Goal: Task Accomplishment & Management: Manage account settings

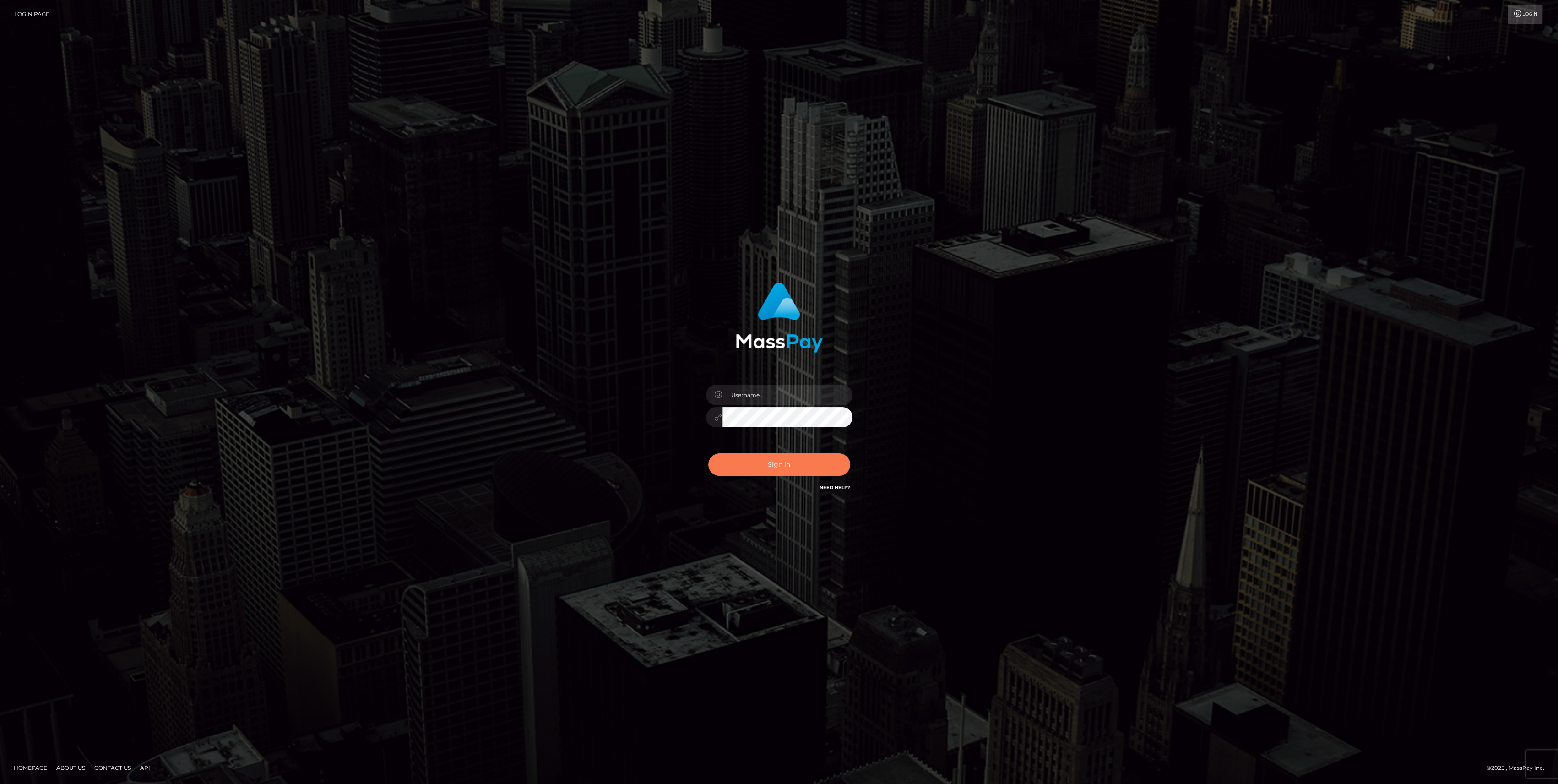
click at [813, 455] on button "Sign in" at bounding box center [779, 464] width 142 height 22
type input "bengreen"
click at [813, 459] on div "Sign in Need Help?" at bounding box center [779, 468] width 160 height 41
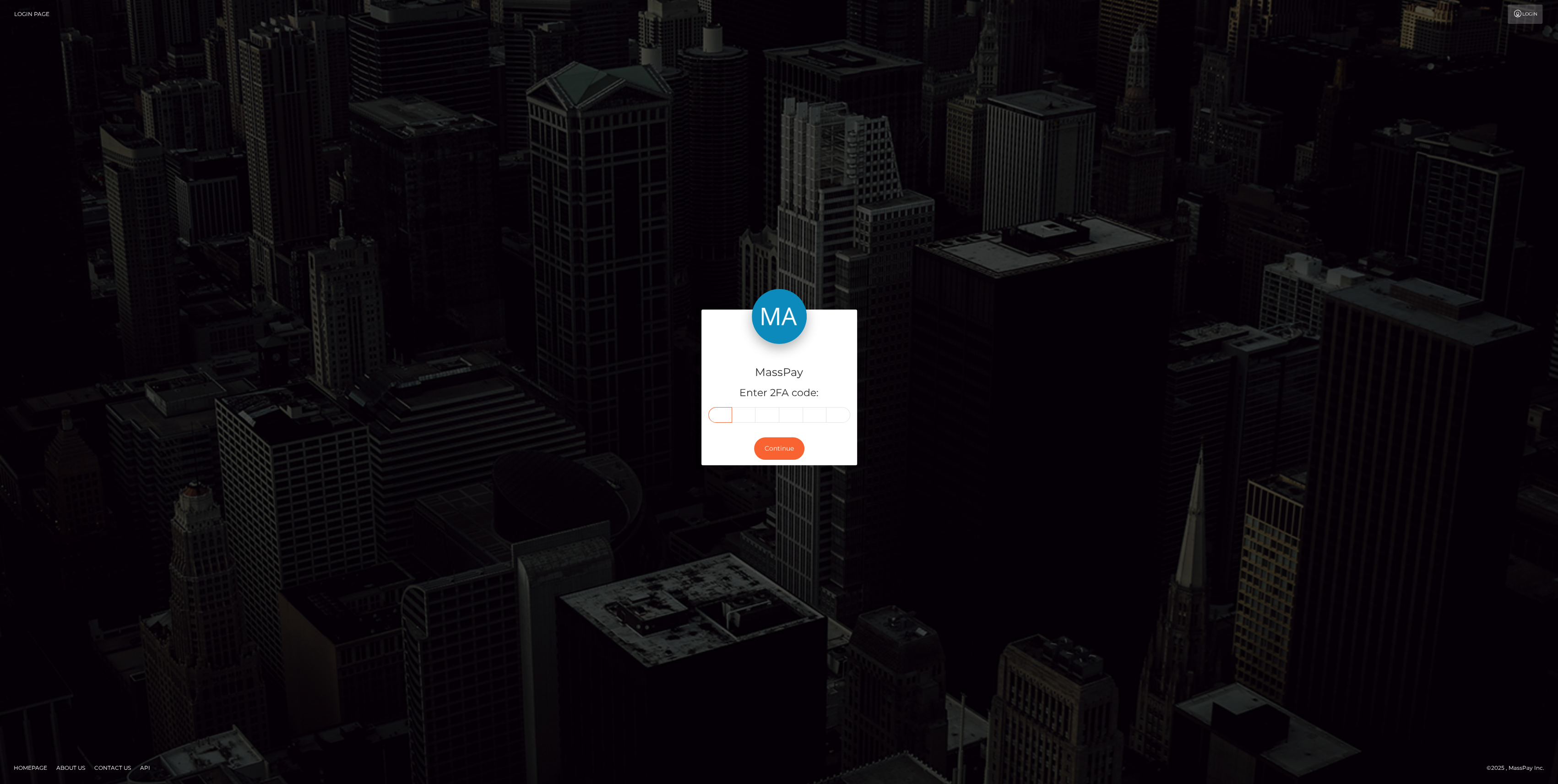
paste input "6"
type input "6"
type input "2"
type input "9"
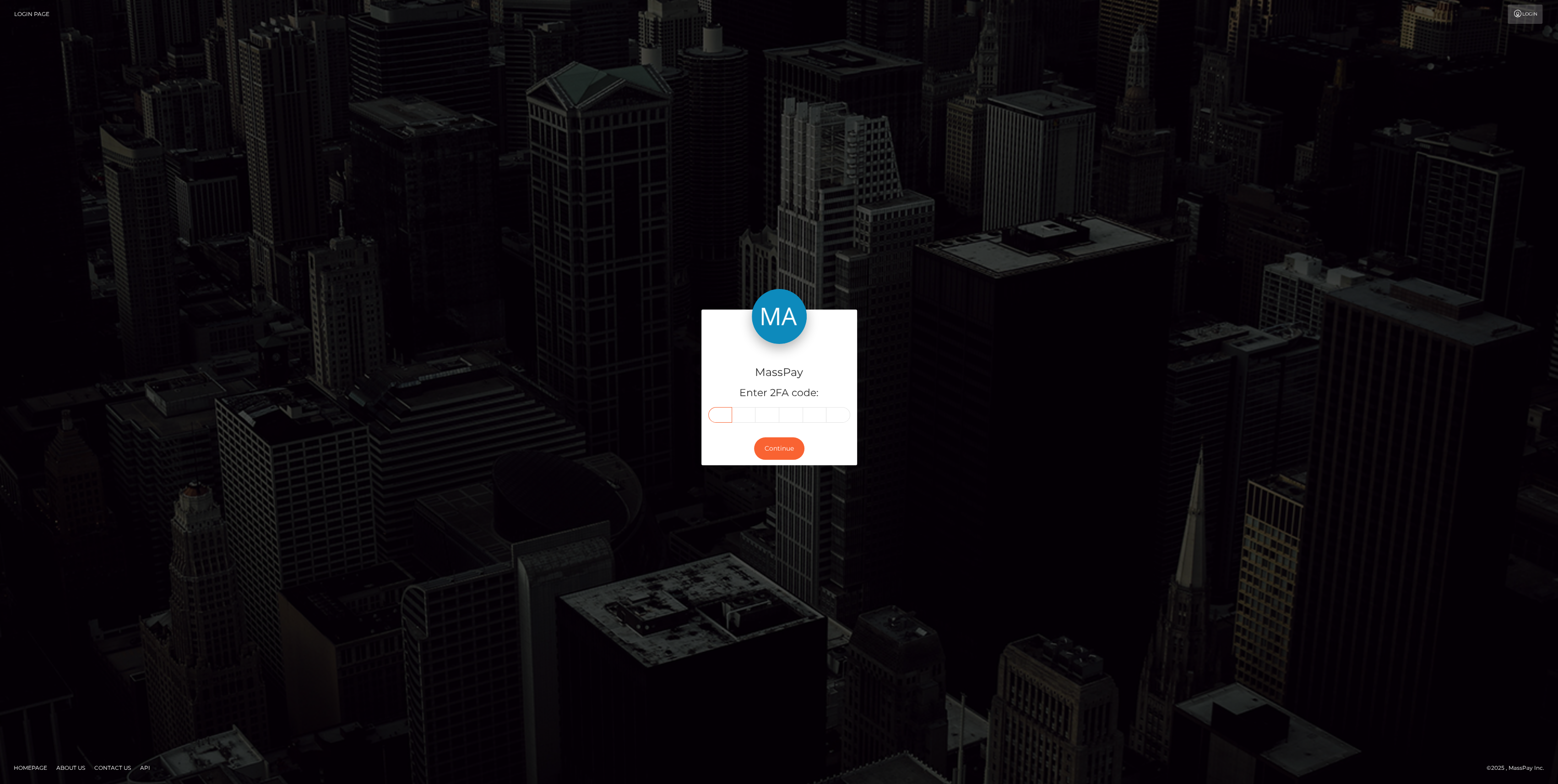
type input "9"
type input "4"
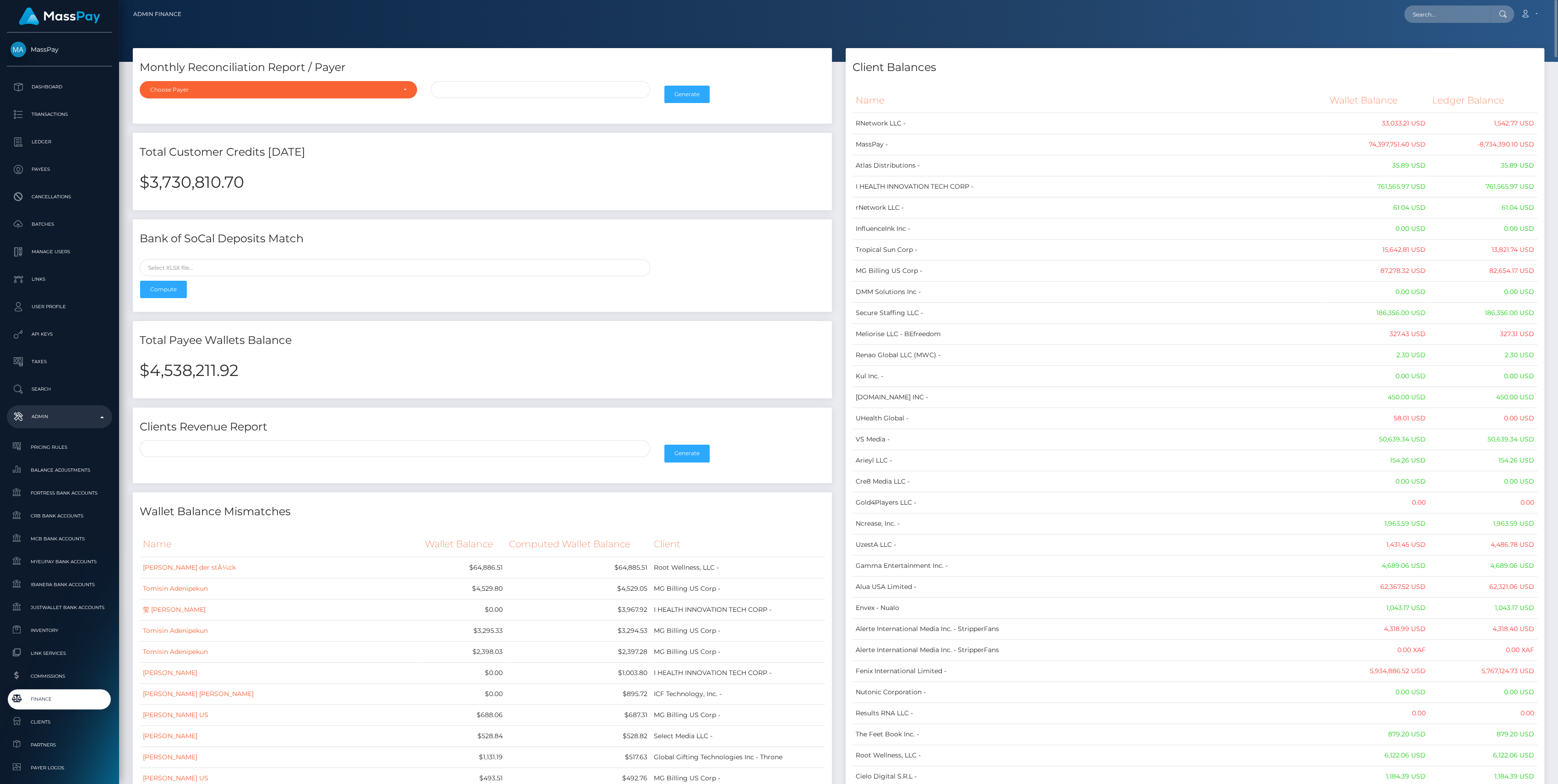
drag, startPoint x: 1529, startPoint y: 151, endPoint x: 857, endPoint y: 105, distance: 673.6
copy table "Name Wallet Balance Ledger Balance RNetwork LLC - 33,033.21 USD 1,542.77 USD Ma…"
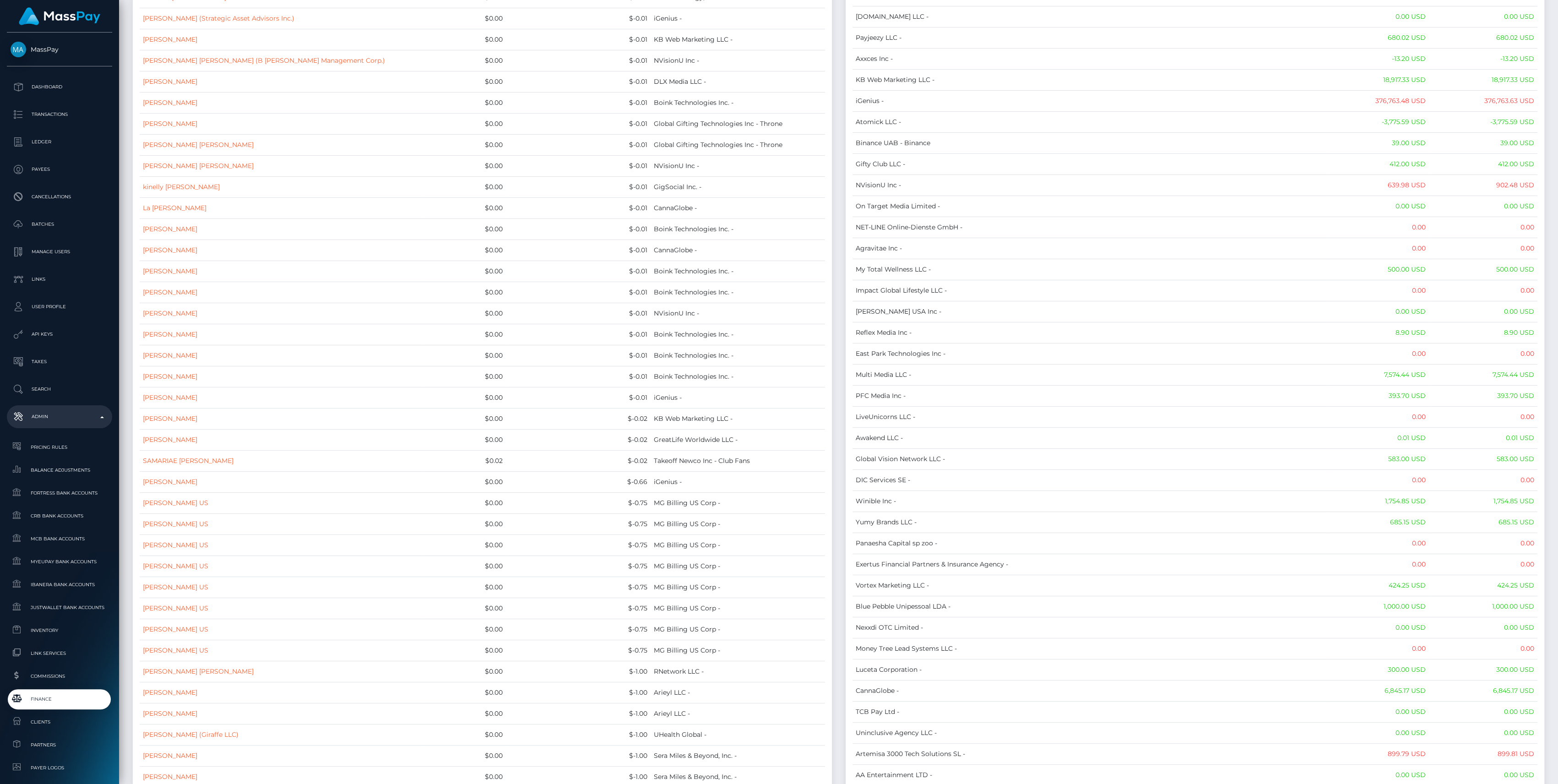
scroll to position [2077, 0]
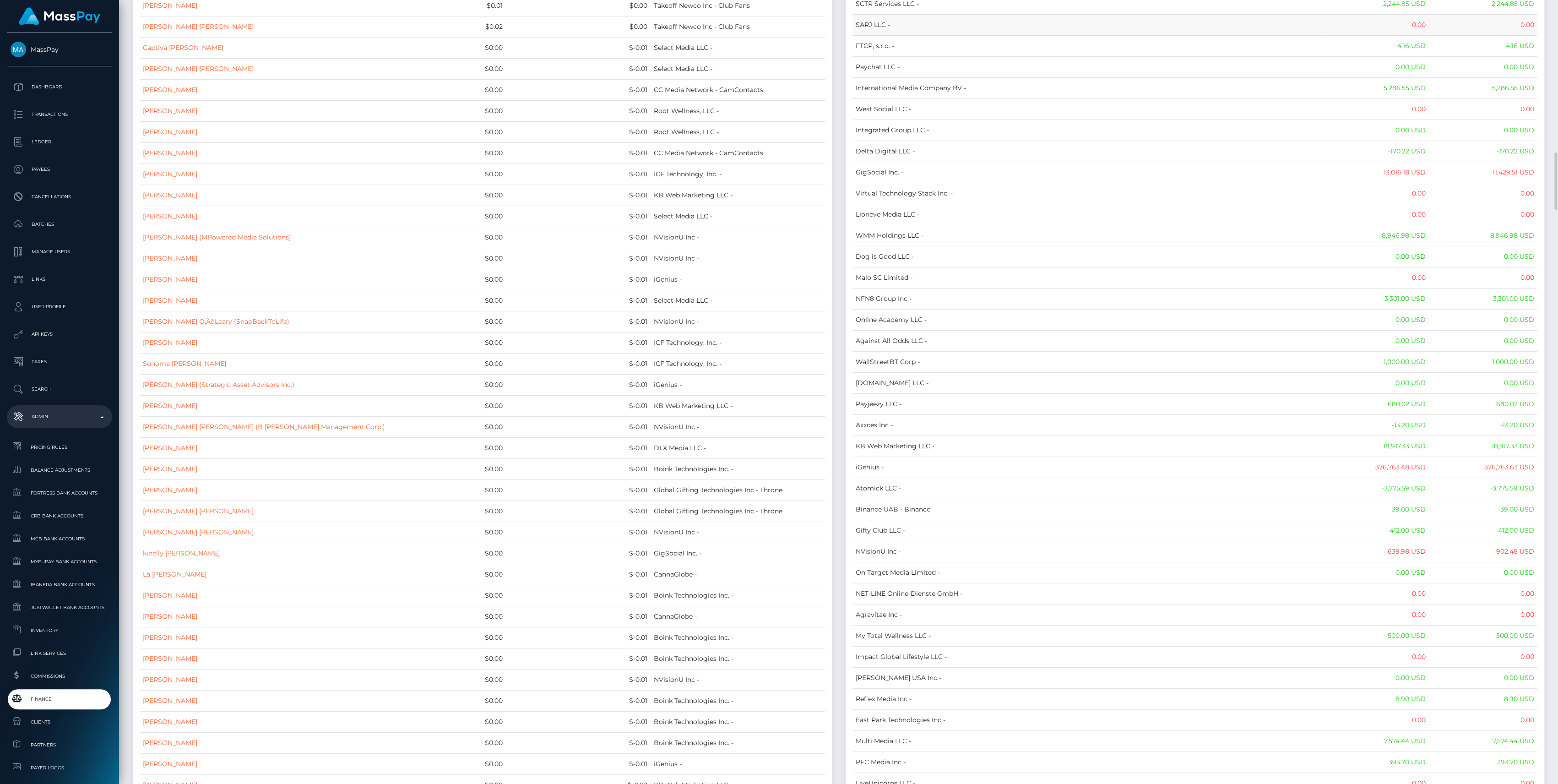
copy table "Name Wallet Balance Ledger Balance RNetwork LLC - 33,033.21 USD 1,542.77 USD Ma…"
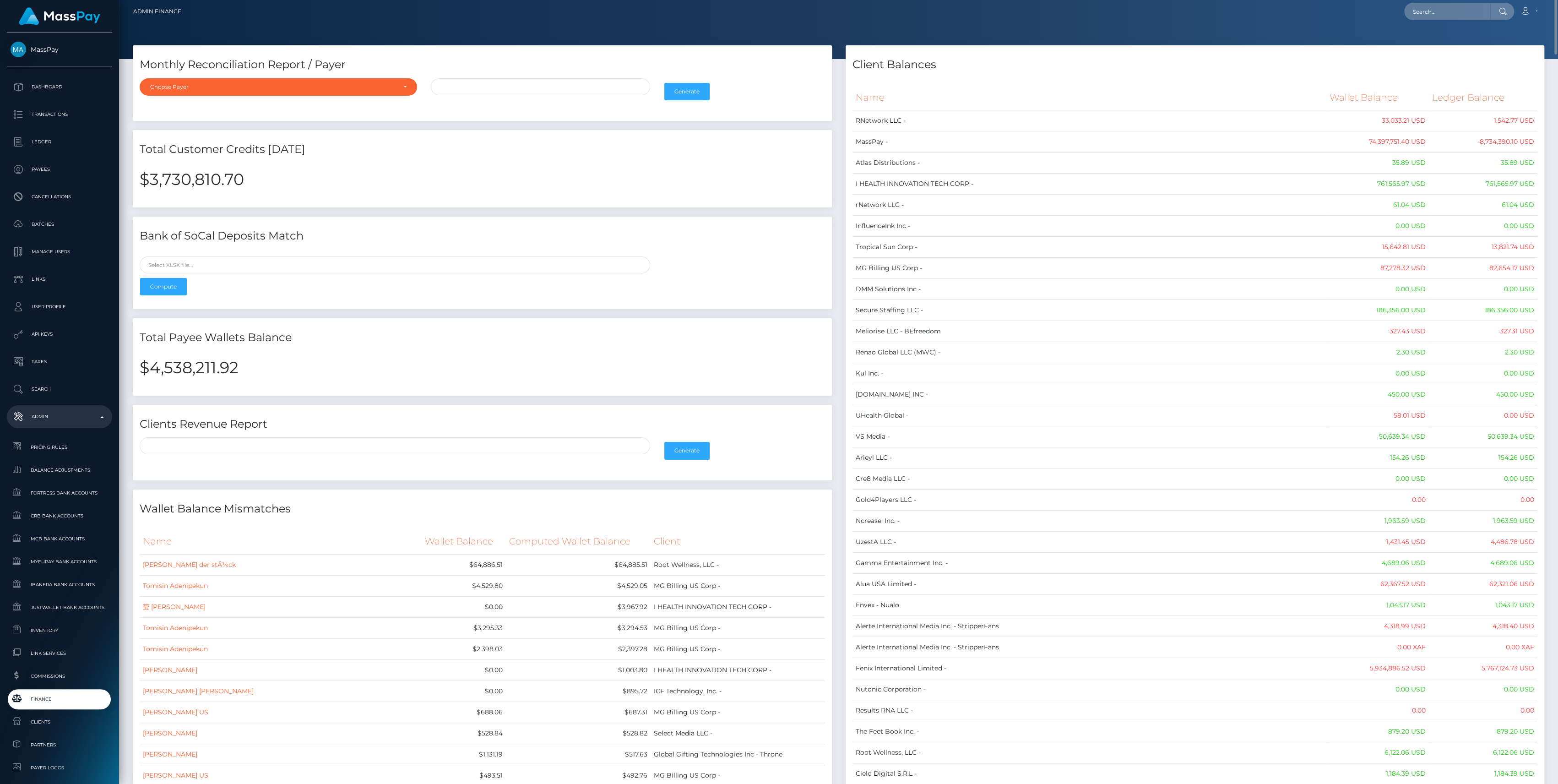
scroll to position [0, 0]
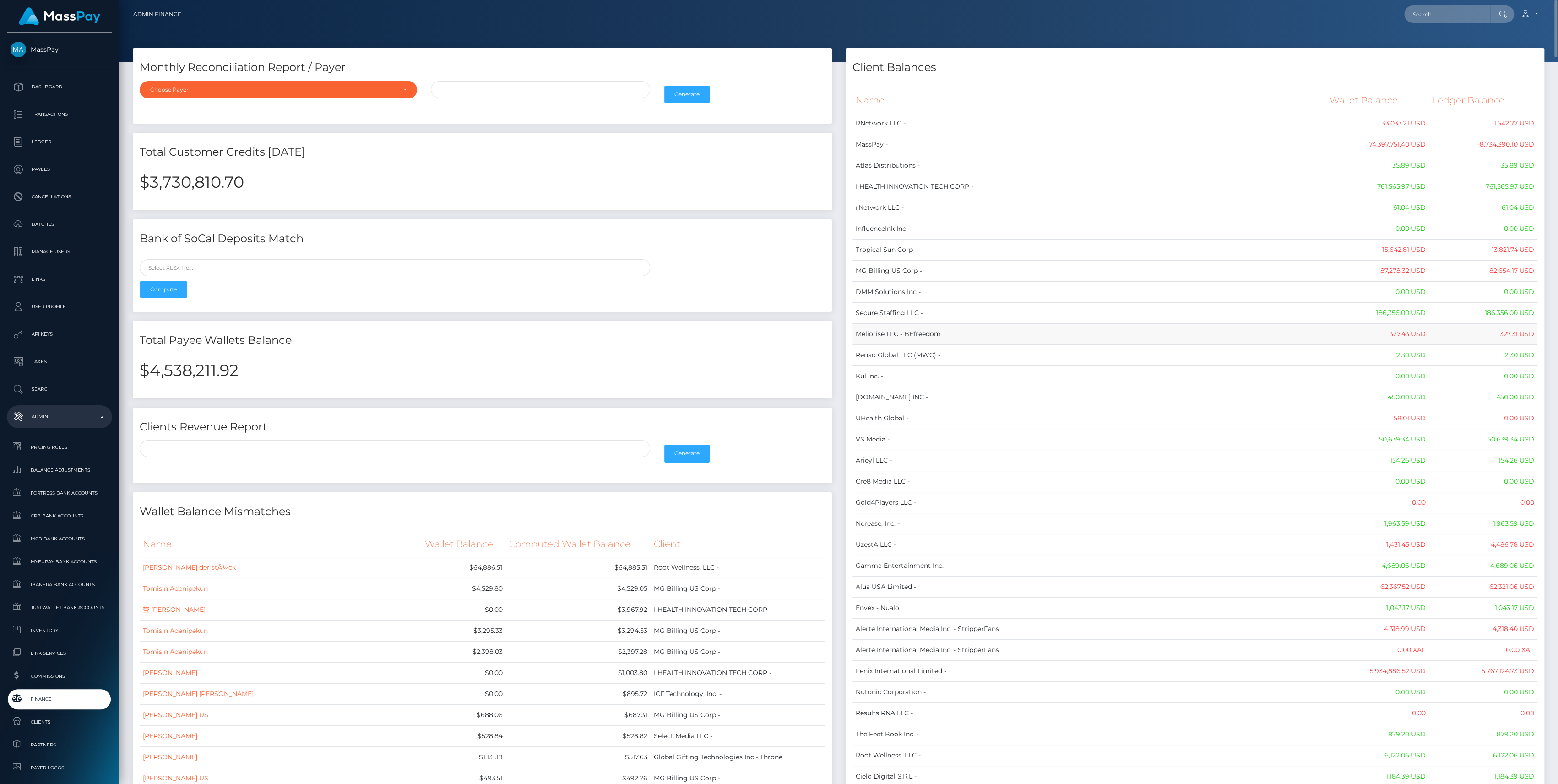
copy table "Name Wallet Balance Ledger Balance RNetwork LLC - 33,033.21 USD 1,542.77 USD Ma…"
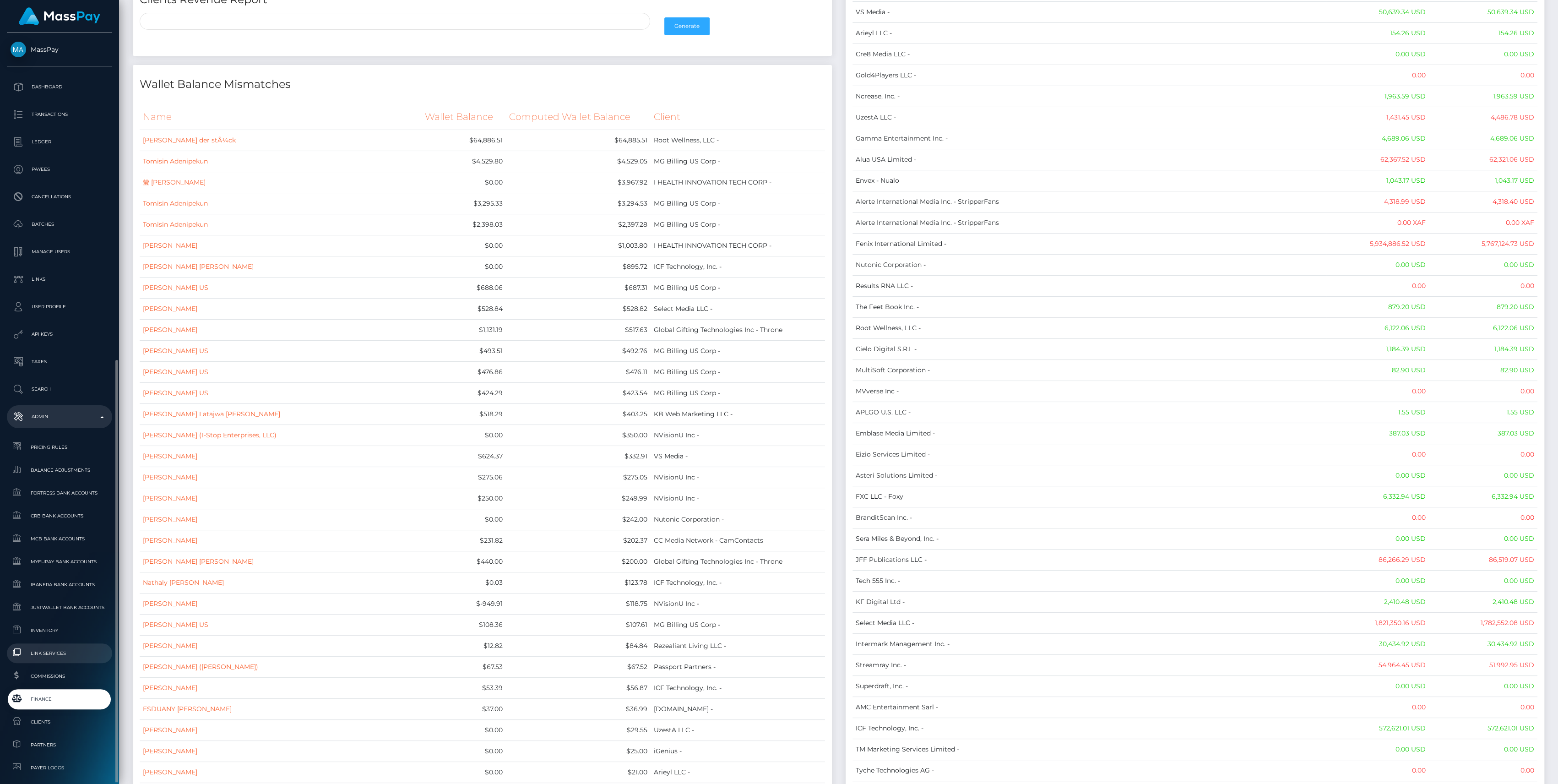
scroll to position [203, 0]
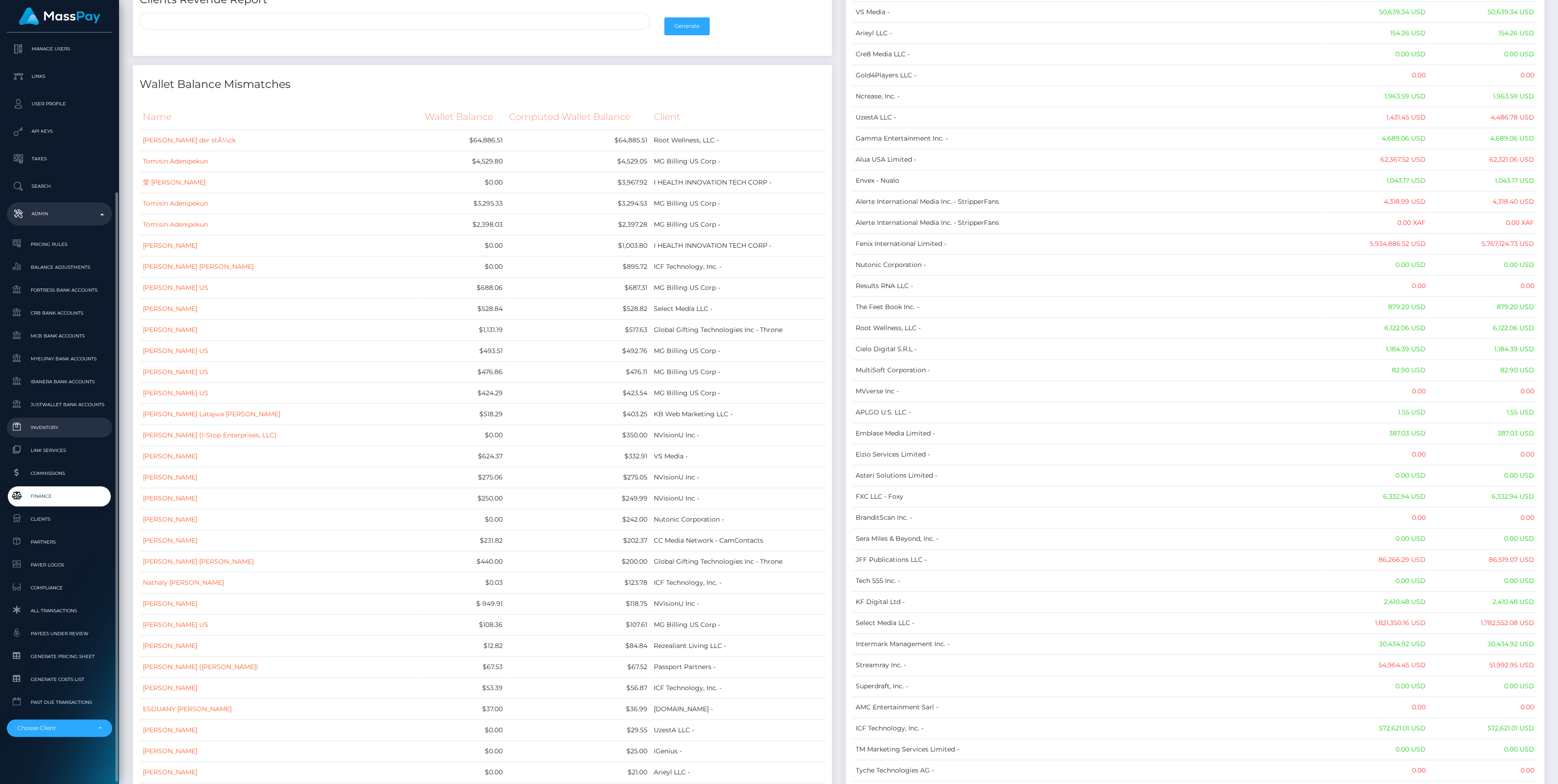
click at [55, 423] on span "Inventory" at bounding box center [60, 427] width 98 height 11
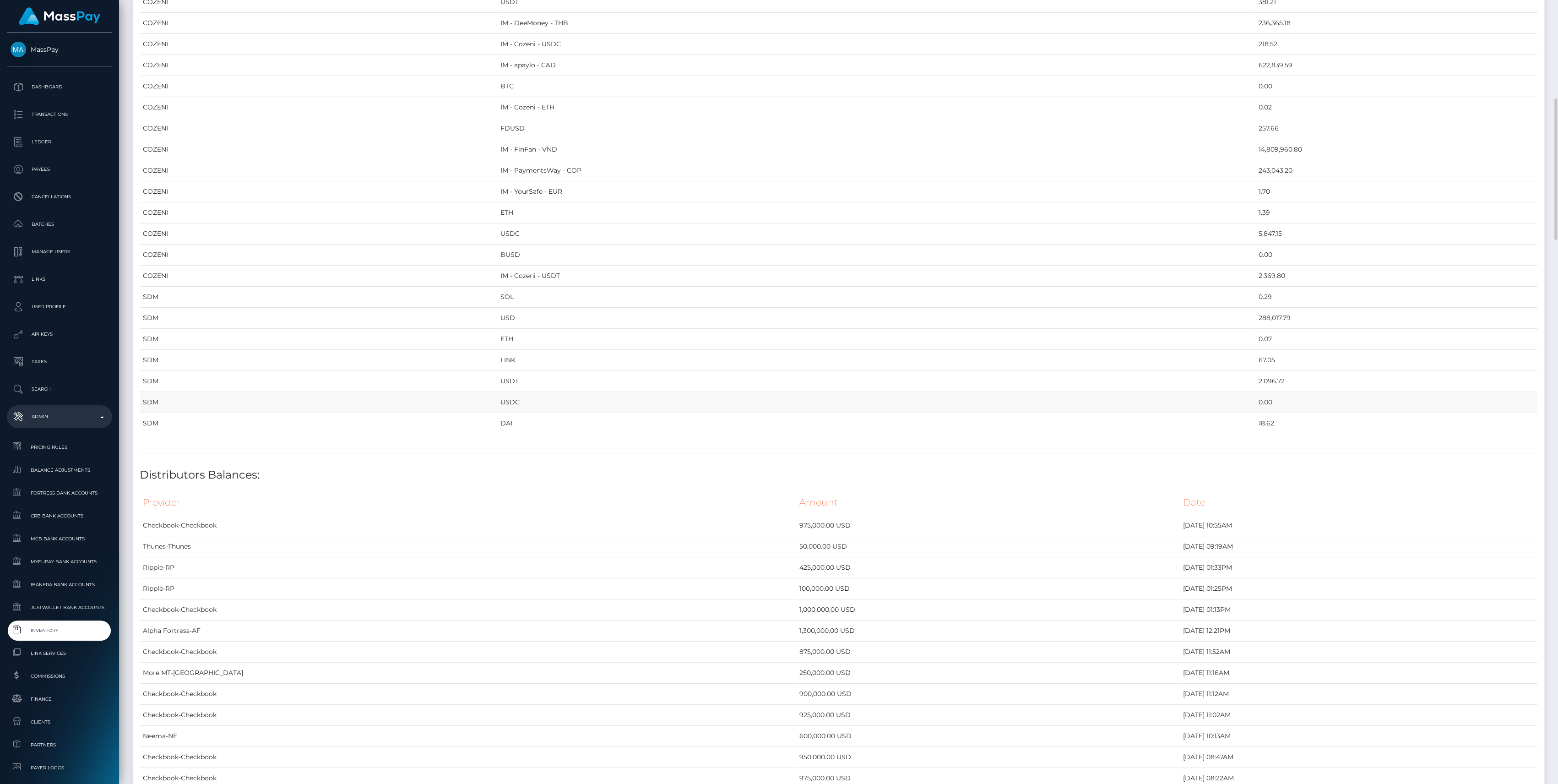
scroll to position [1221, 0]
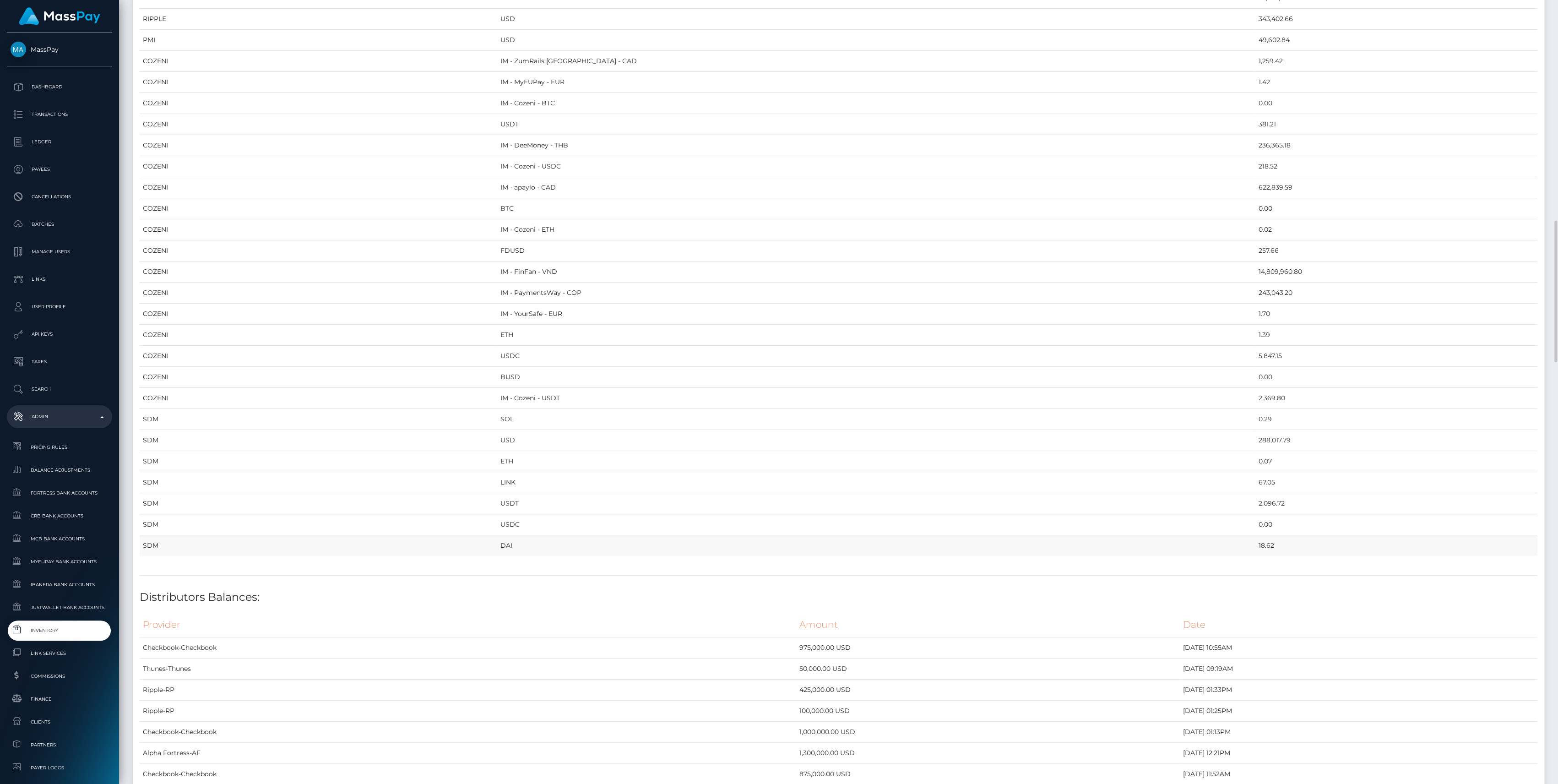
drag, startPoint x: 143, startPoint y: 97, endPoint x: 1217, endPoint y: 540, distance: 1161.8
copy table "Provider Currency Balance MYEUPAY EUR 745,430.65 MYEUPAY GBP 0.00 SPARE USD 501…"
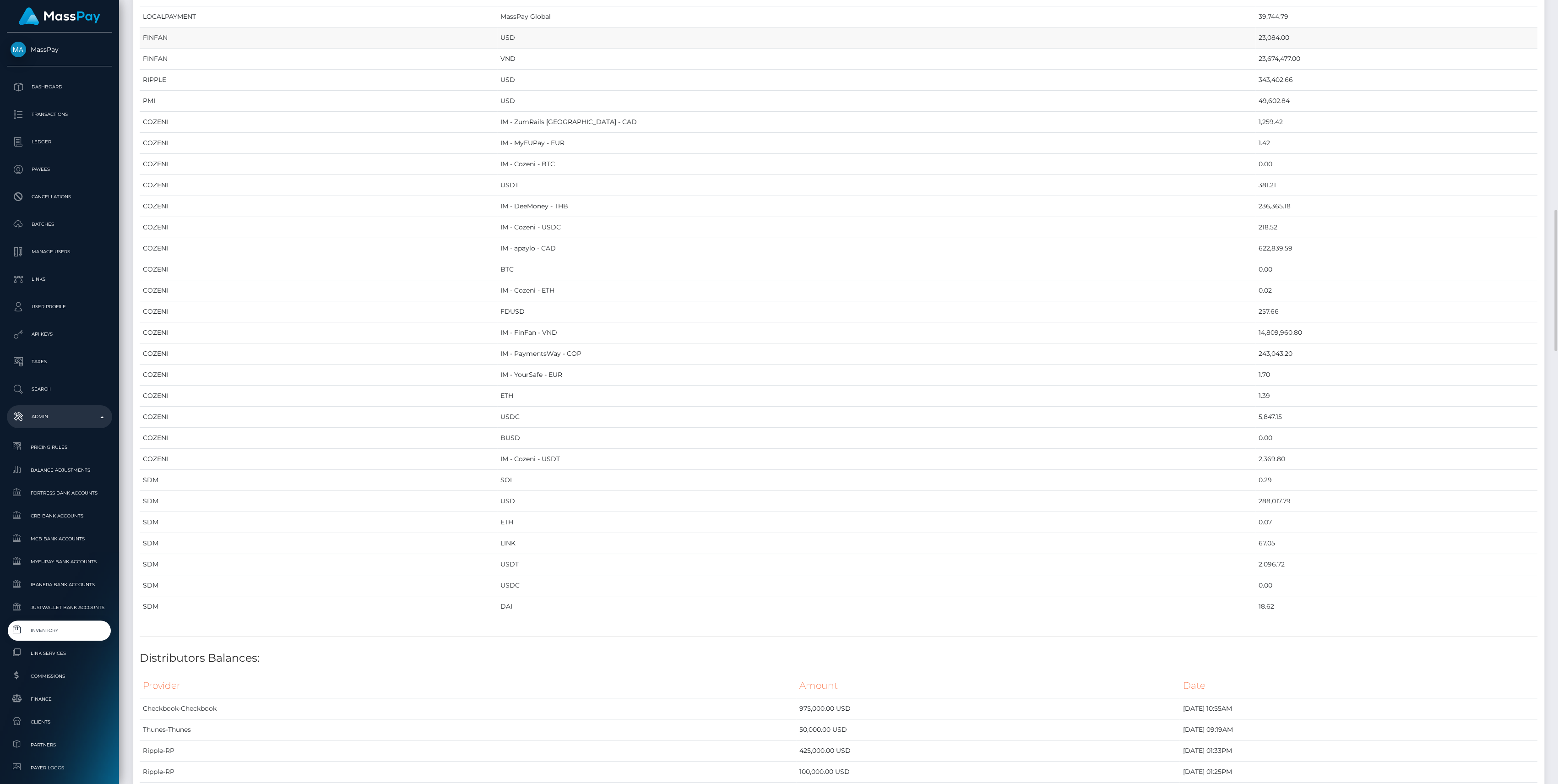
copy table "Provider Currency Balance MYEUPAY EUR 745,430.65 MYEUPAY GBP 0.00 SPARE USD 501…"
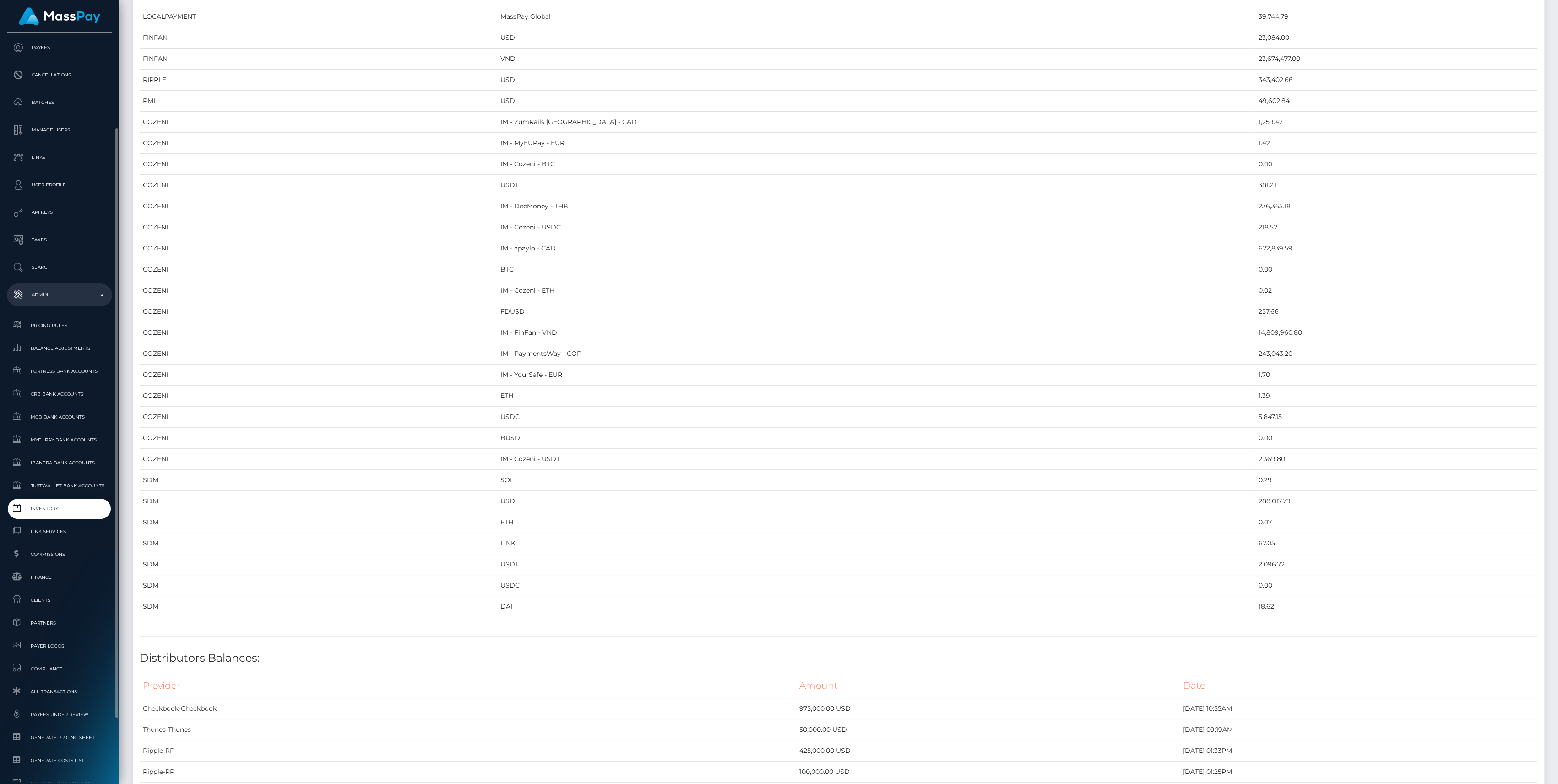
click at [34, 513] on span "Inventory" at bounding box center [60, 508] width 98 height 11
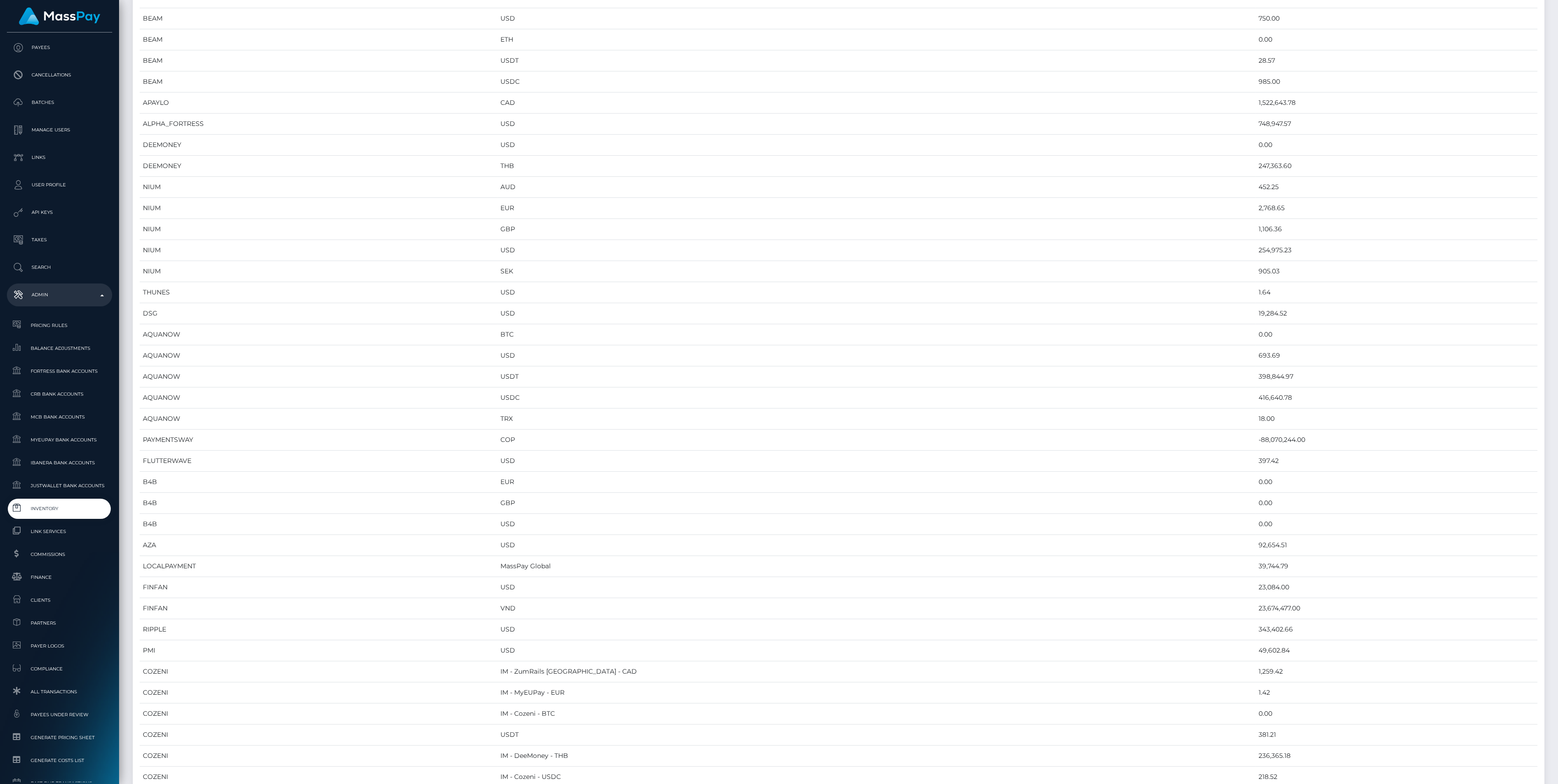
scroll to position [0, 0]
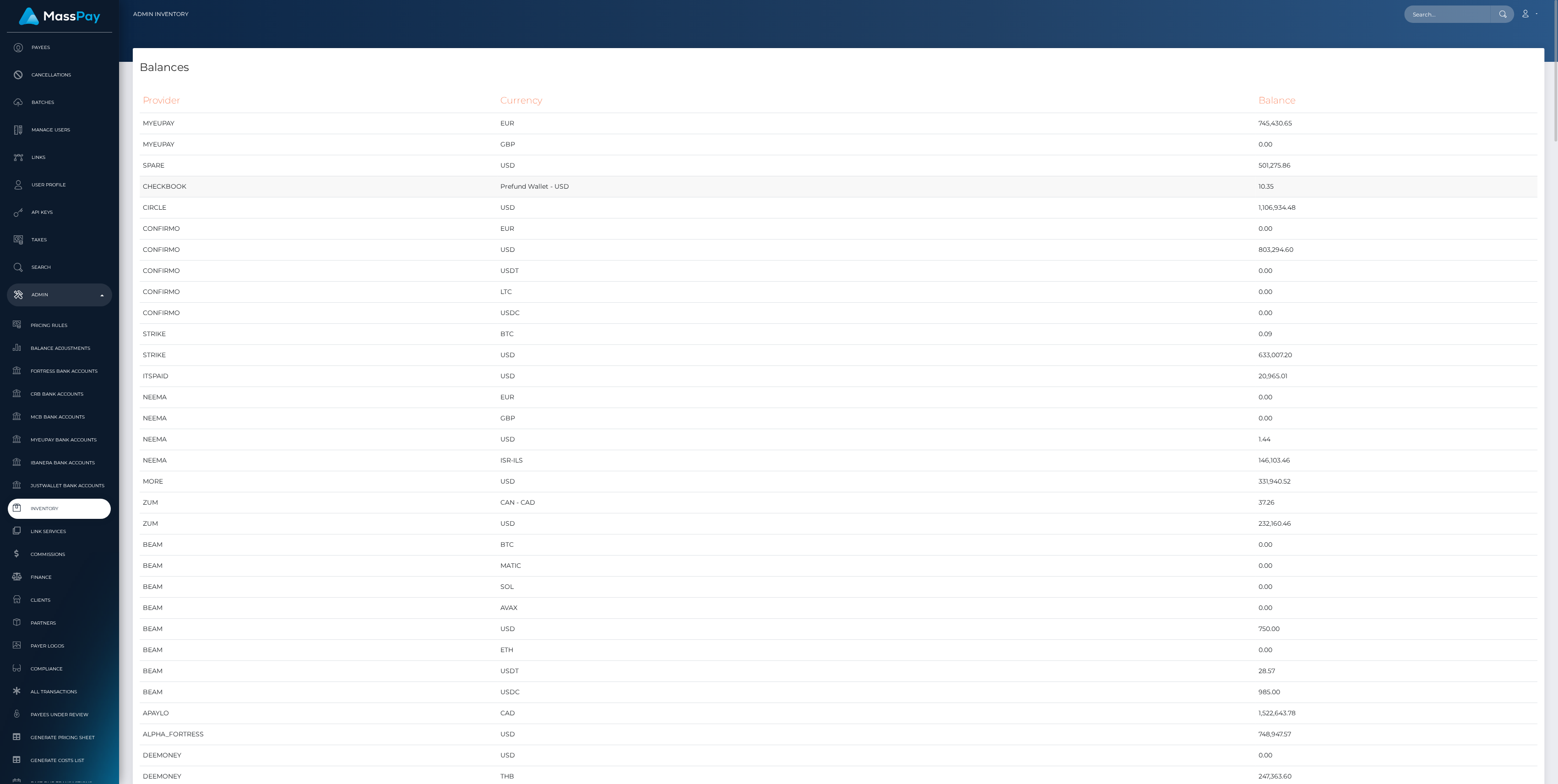
click at [1273, 182] on td "10.35" at bounding box center [1396, 187] width 282 height 21
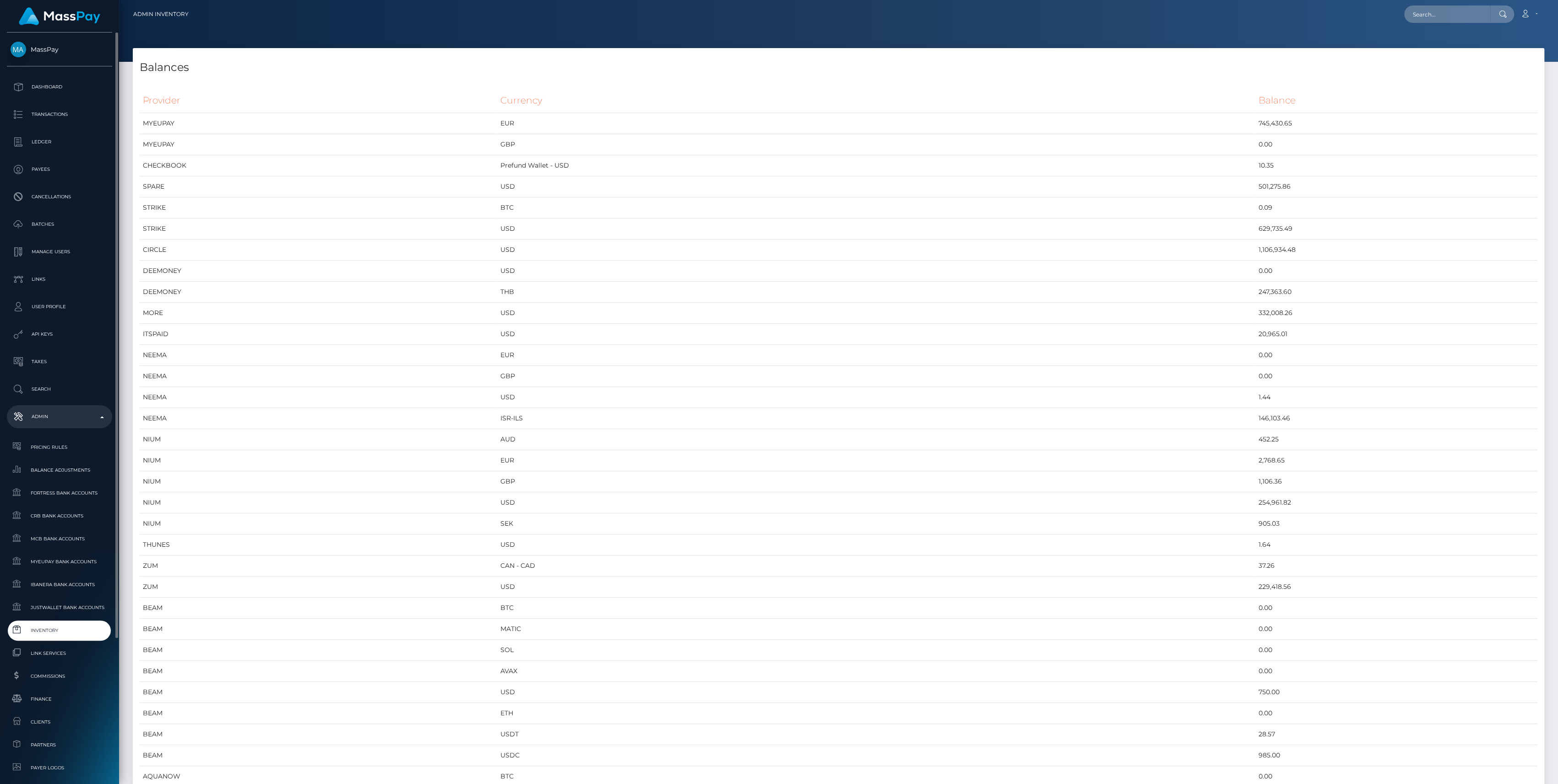
scroll to position [60, 0]
click at [59, 564] on span "Inventory" at bounding box center [60, 569] width 98 height 11
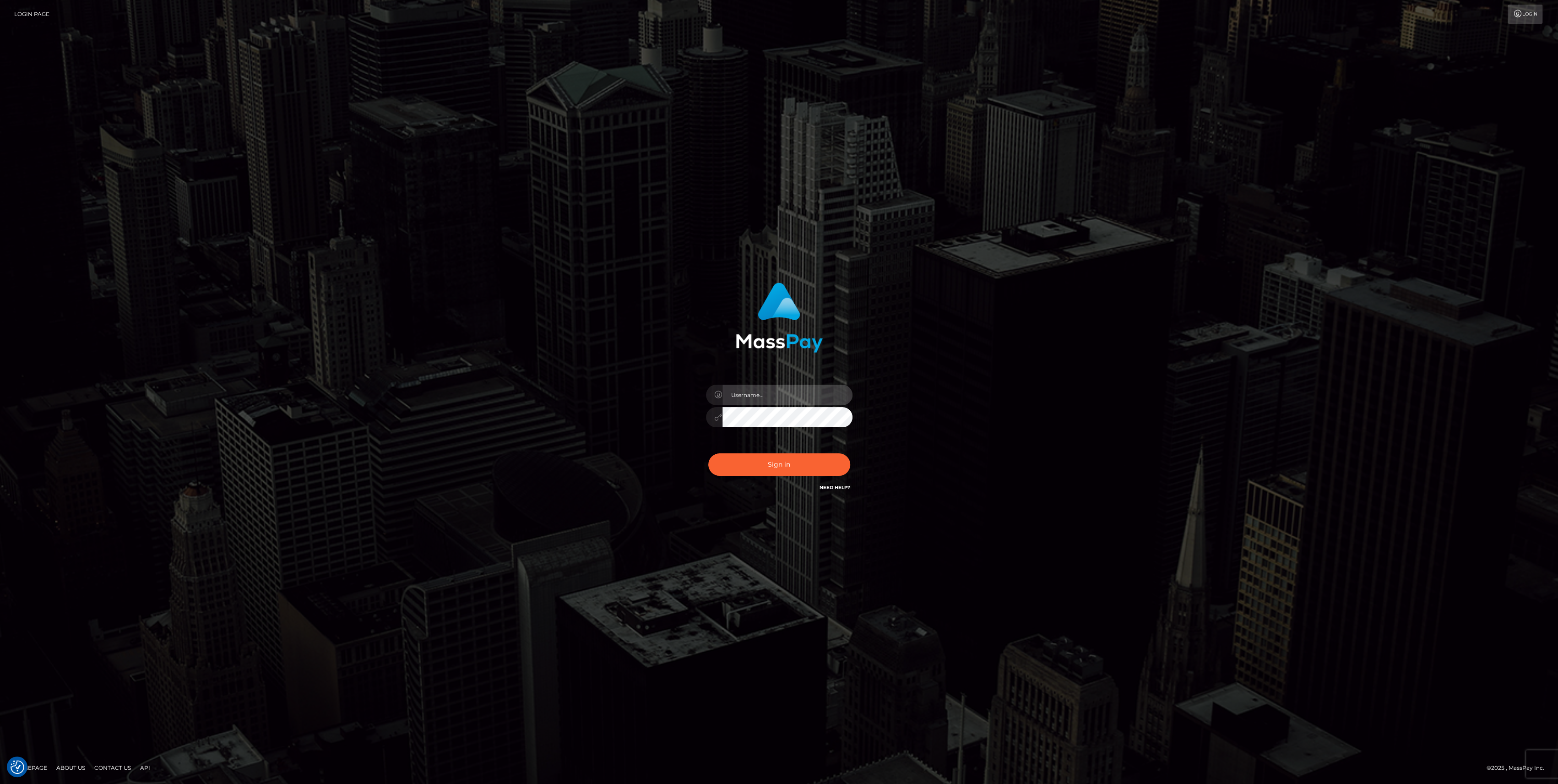
type input "bengreen"
click at [783, 464] on button "Sign in" at bounding box center [779, 464] width 142 height 22
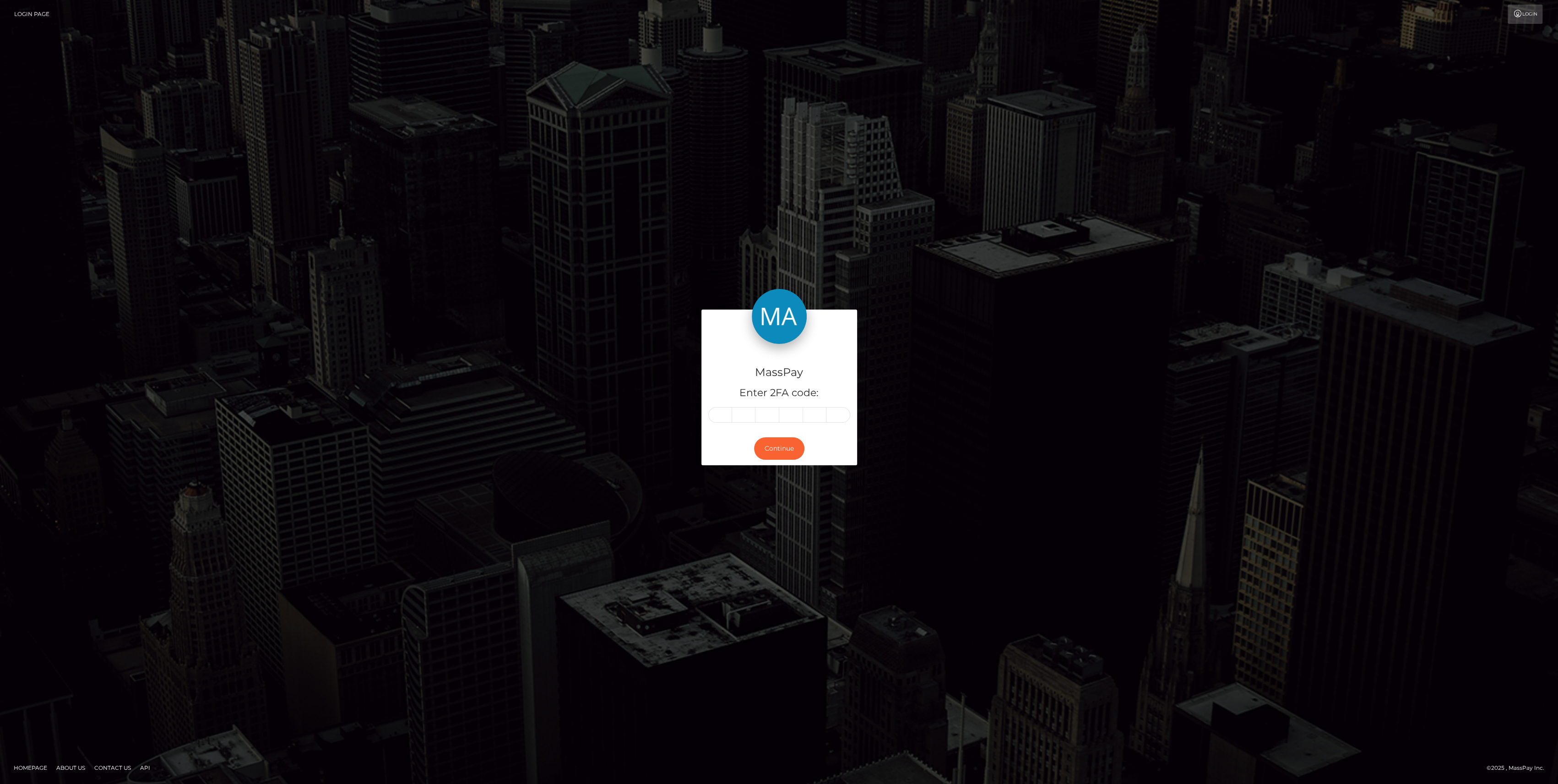
type input "8"
type input "5"
type input "3"
type input "5"
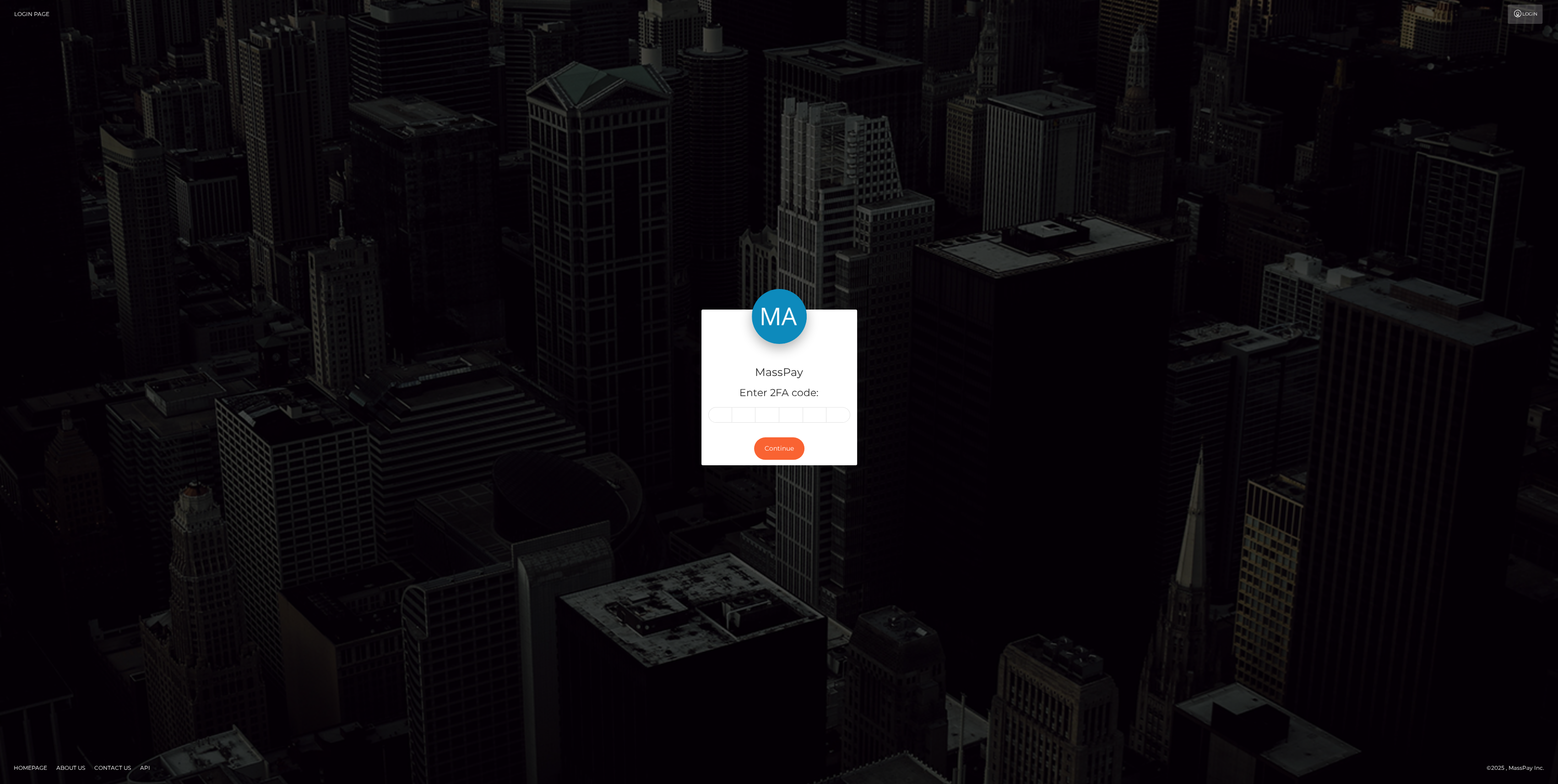
type input "3"
click at [786, 442] on button "Continue" at bounding box center [779, 448] width 51 height 22
click at [786, 445] on button "Continue" at bounding box center [779, 448] width 51 height 22
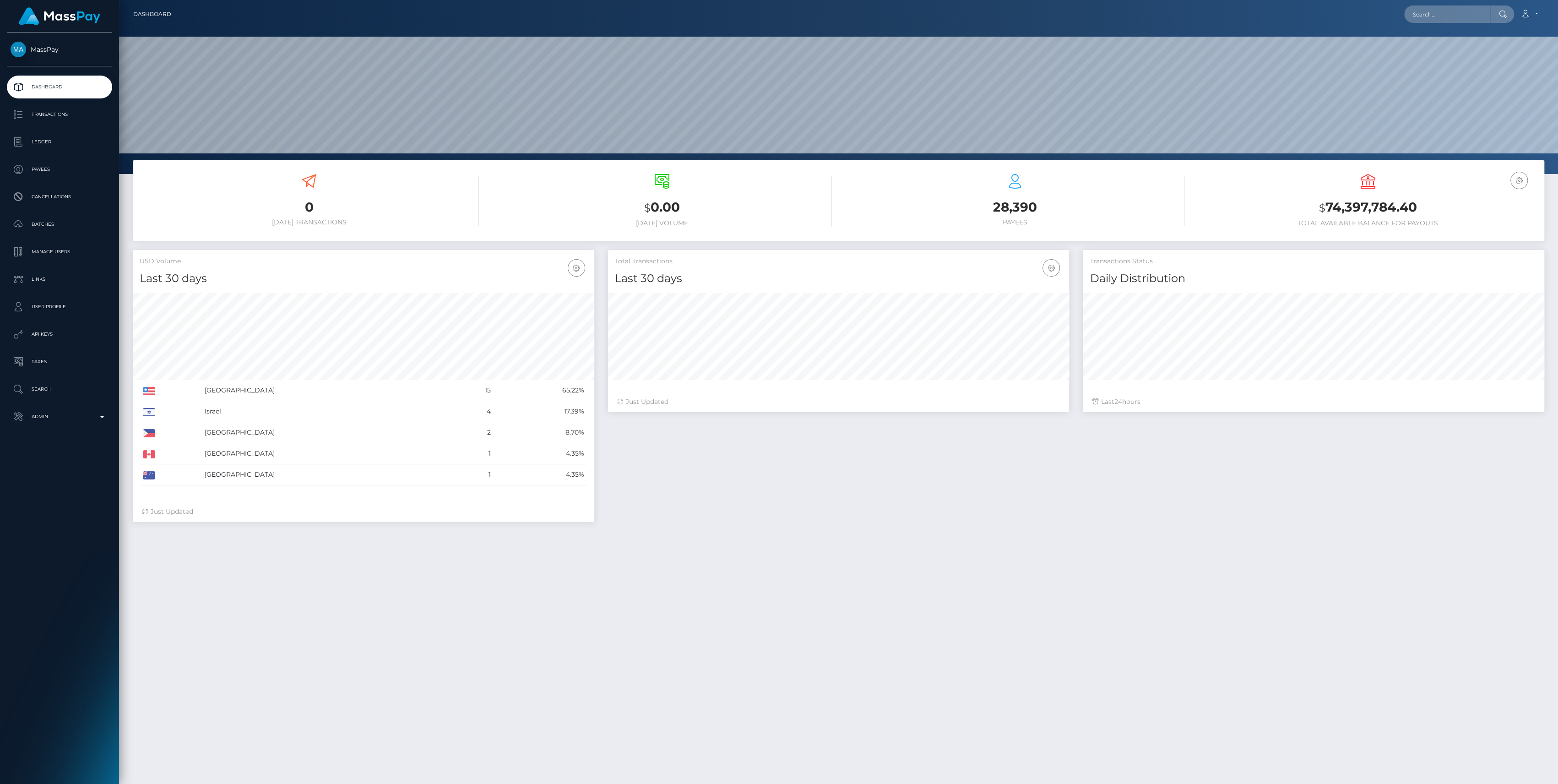
scroll to position [162, 461]
click at [71, 417] on p "Admin" at bounding box center [60, 416] width 98 height 14
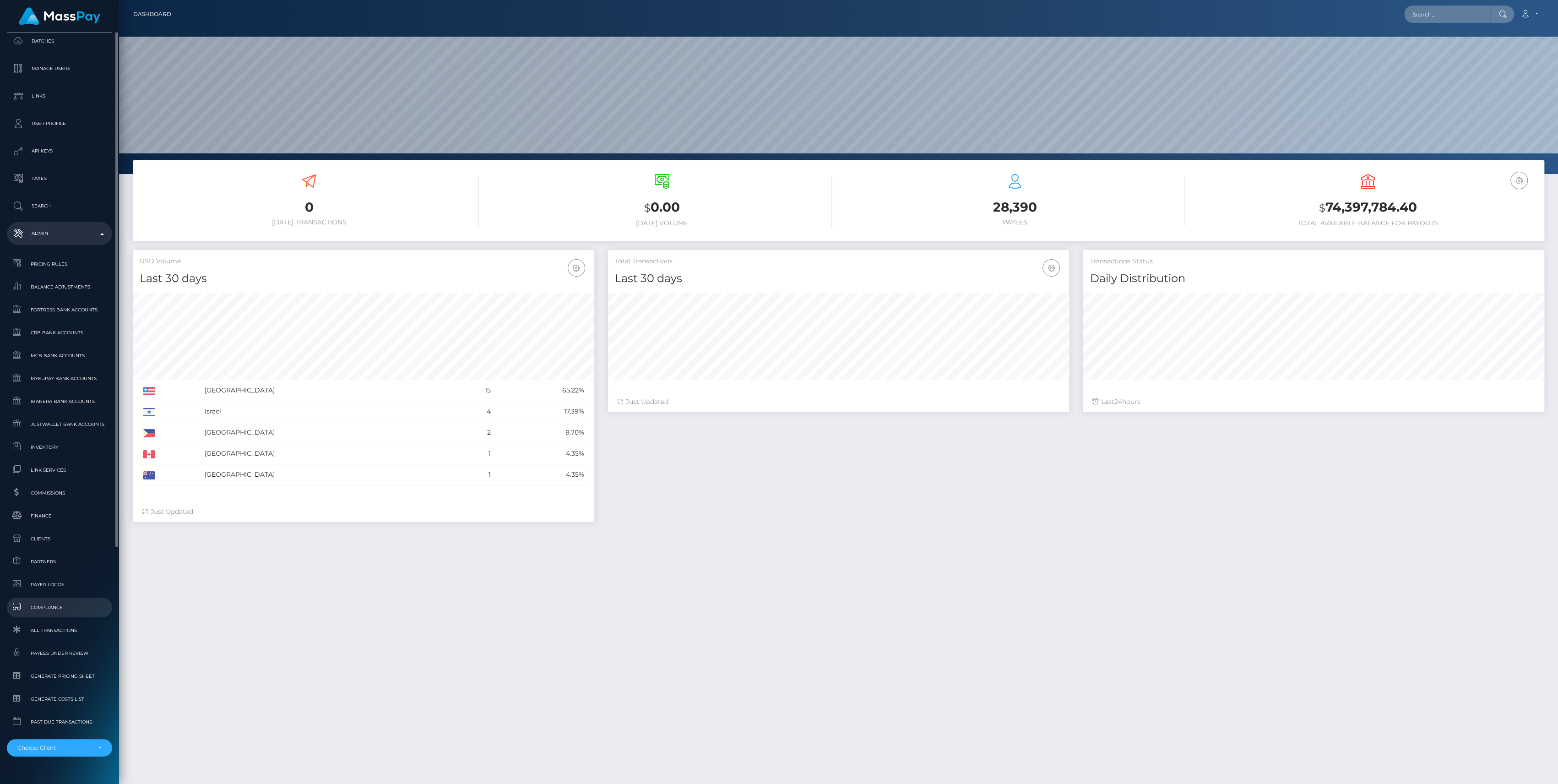
scroll to position [203, 0]
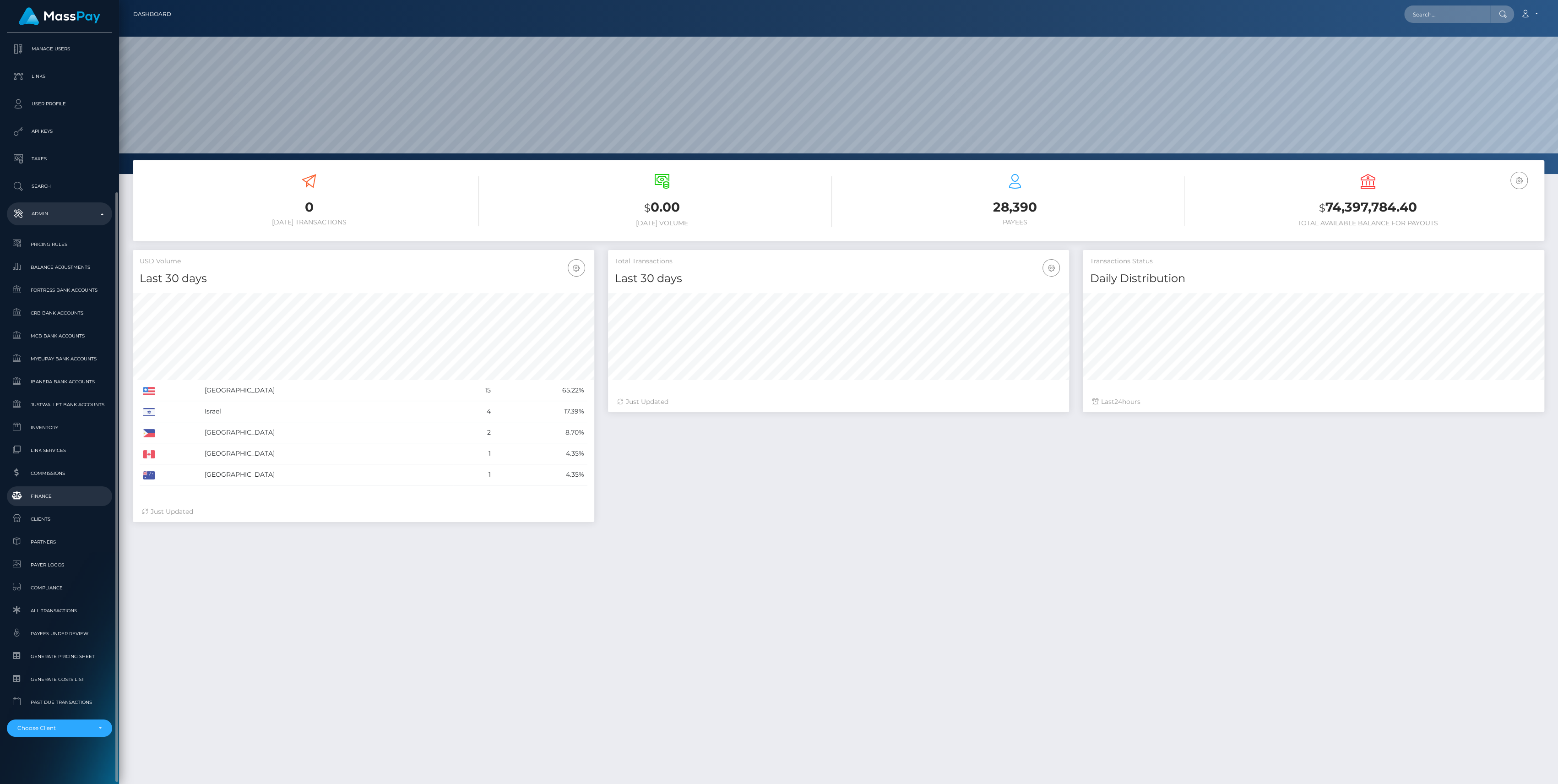
click at [66, 505] on link "Finance" at bounding box center [59, 496] width 106 height 20
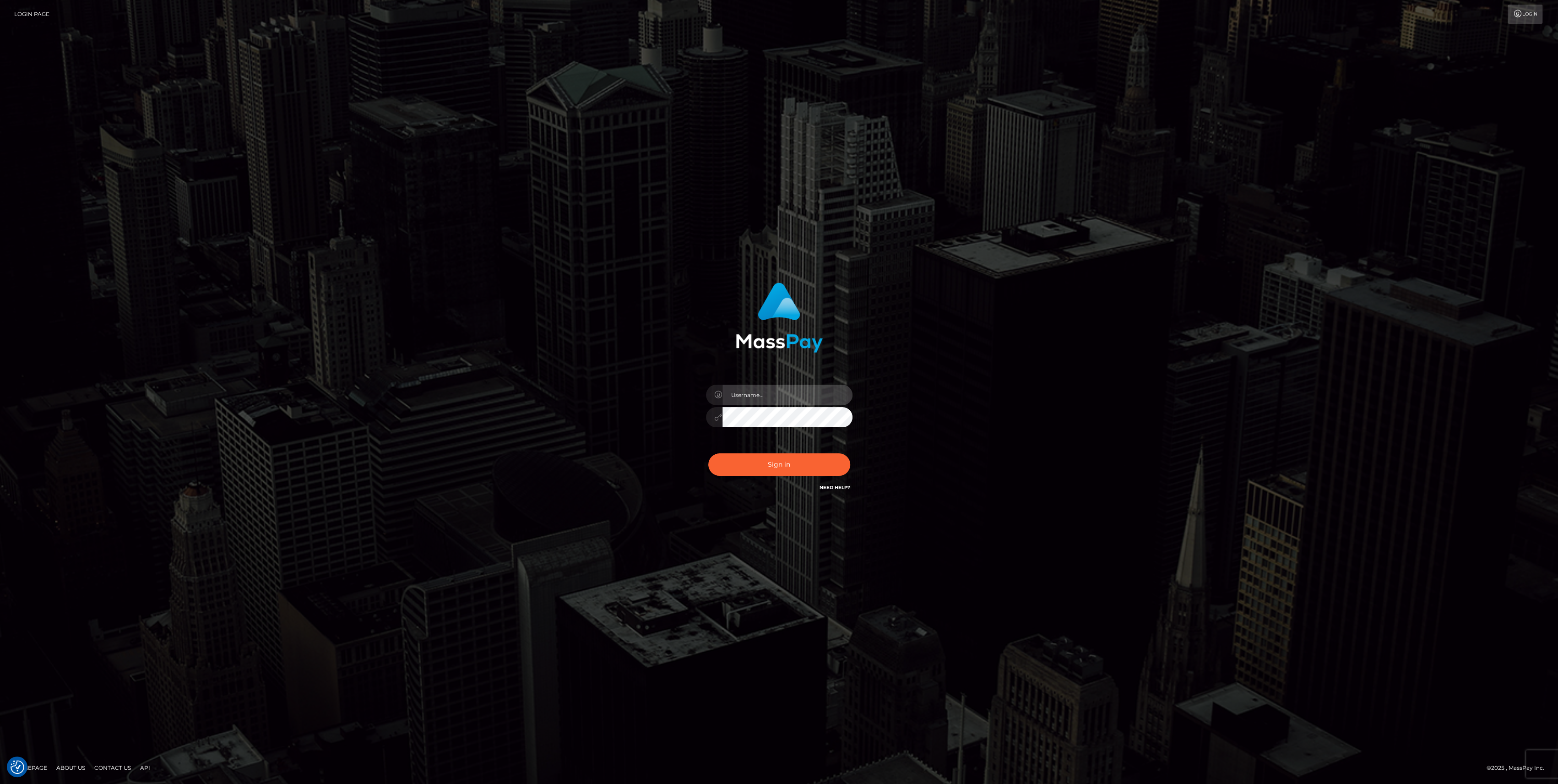
type input "bengreen"
click at [723, 461] on div "0cAFcWeA5onDW9LwAeHviKP2aoy6ZUo8QFkKwjlUrV3x5WvTZwPTj-0IBIa9l4tiCS73P4A6ipOAFMp…" at bounding box center [779, 468] width 160 height 41
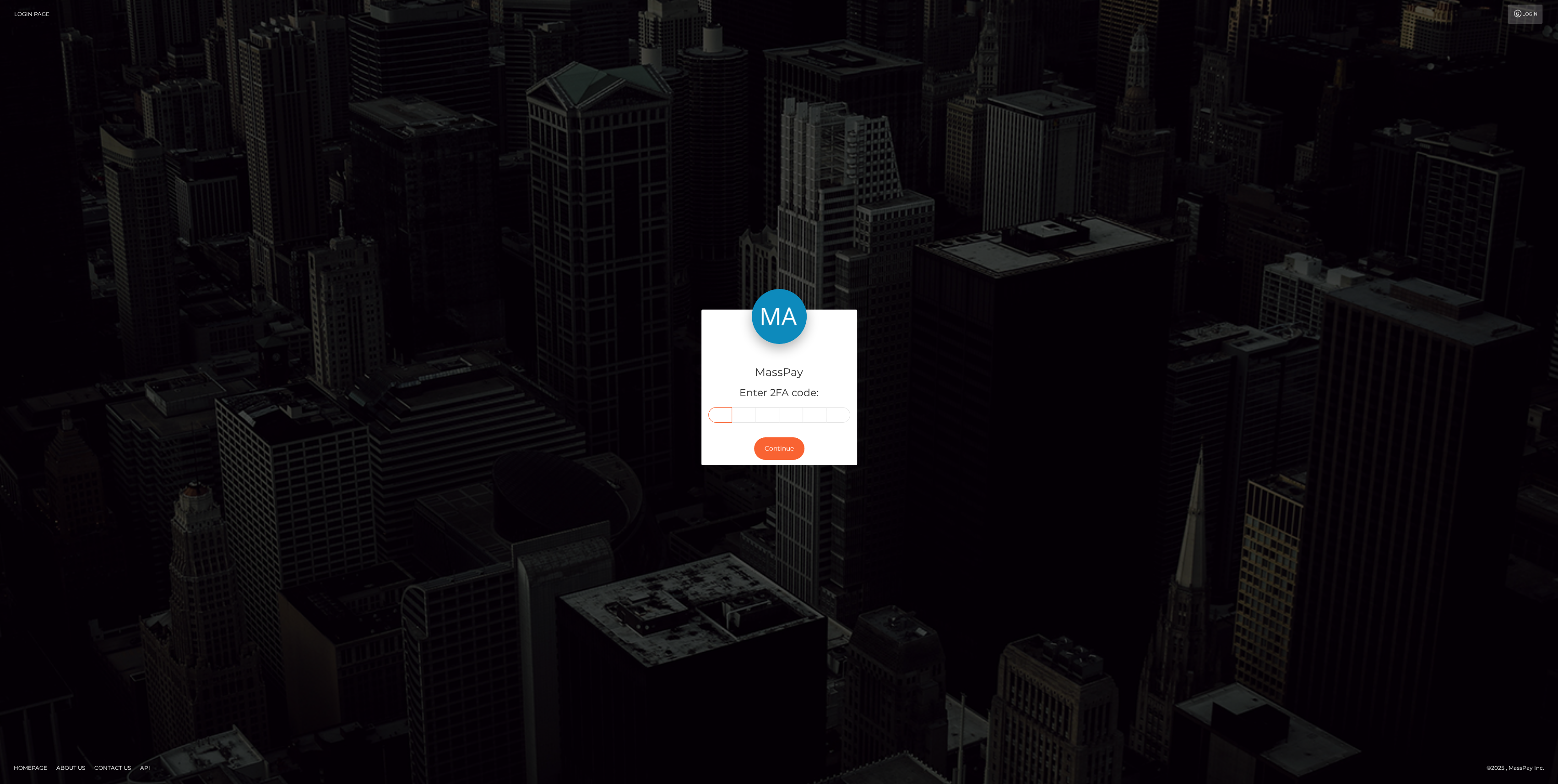
click at [714, 419] on input "text" at bounding box center [720, 414] width 24 height 16
paste input "7"
type input "7"
type input "3"
type input "8"
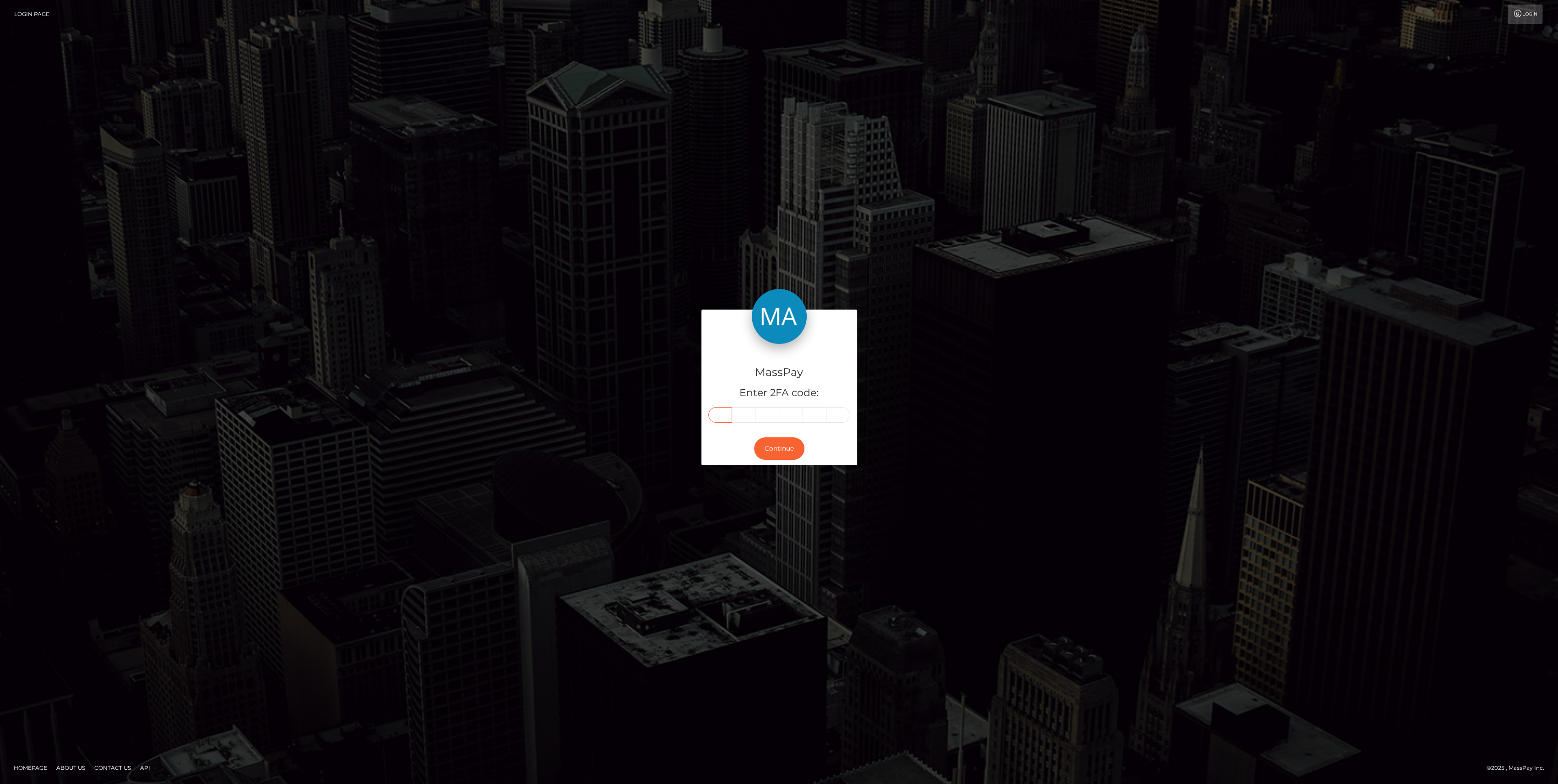
type input "9"
type input "4"
type input "0"
click at [770, 452] on button "Continue" at bounding box center [779, 448] width 51 height 22
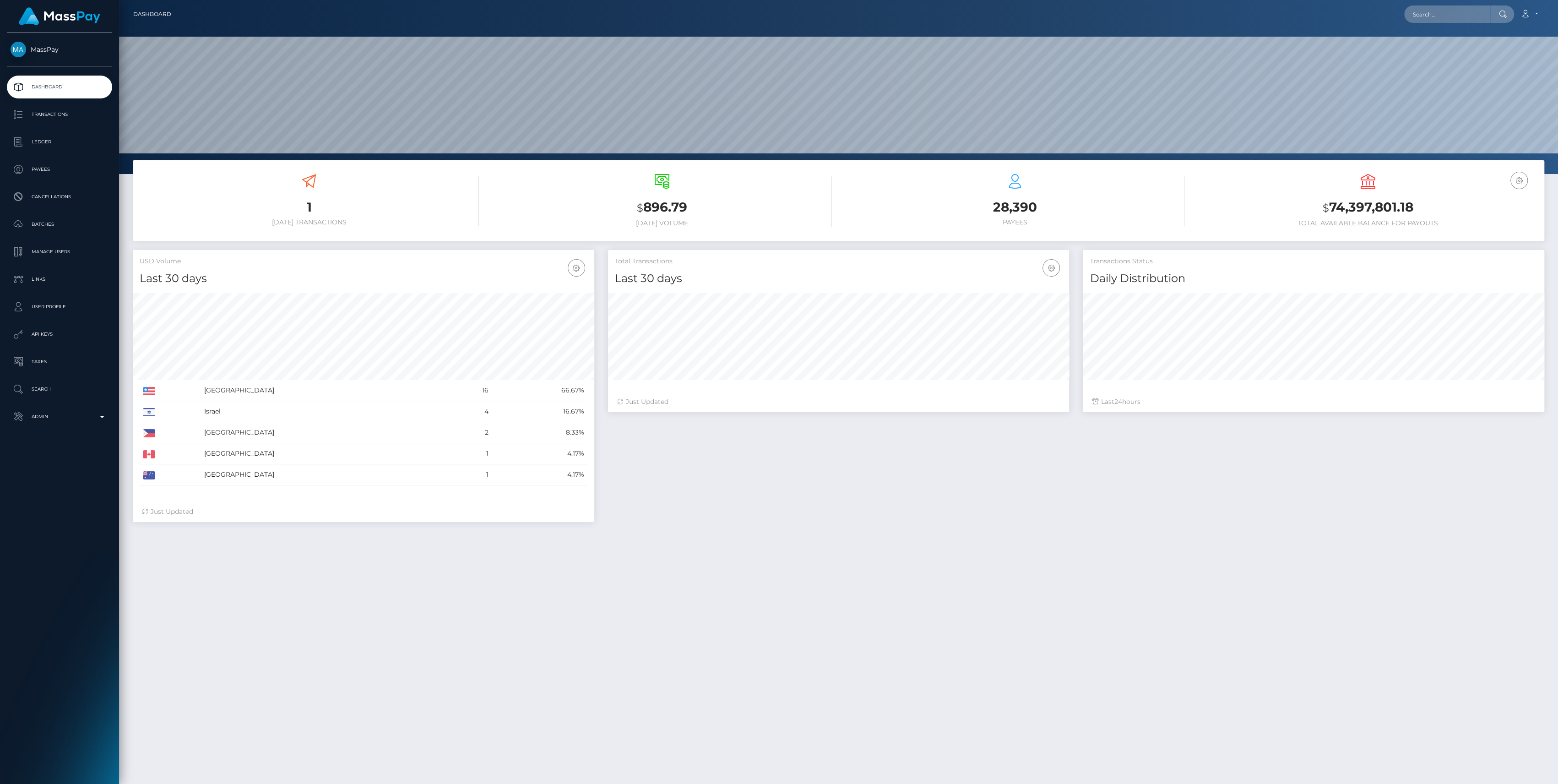
scroll to position [162, 461]
click at [43, 417] on p "Admin" at bounding box center [60, 416] width 98 height 14
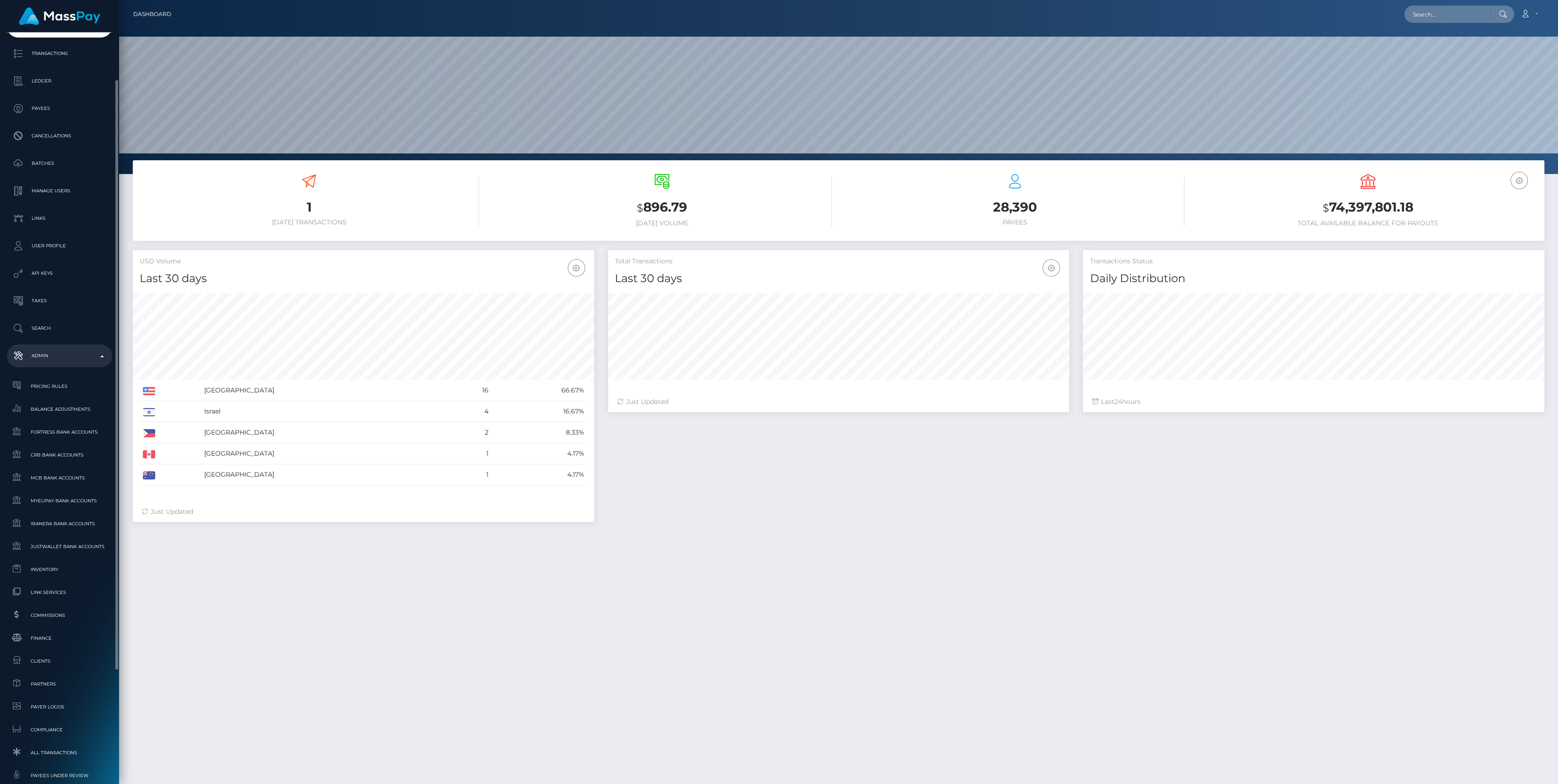
click at [61, 557] on ul "Pricing Rules Balance Adjustments Fortress Bank Accounts CRB Bank Accounts" at bounding box center [60, 627] width 119 height 502
click at [61, 561] on link "Inventory" at bounding box center [59, 569] width 106 height 20
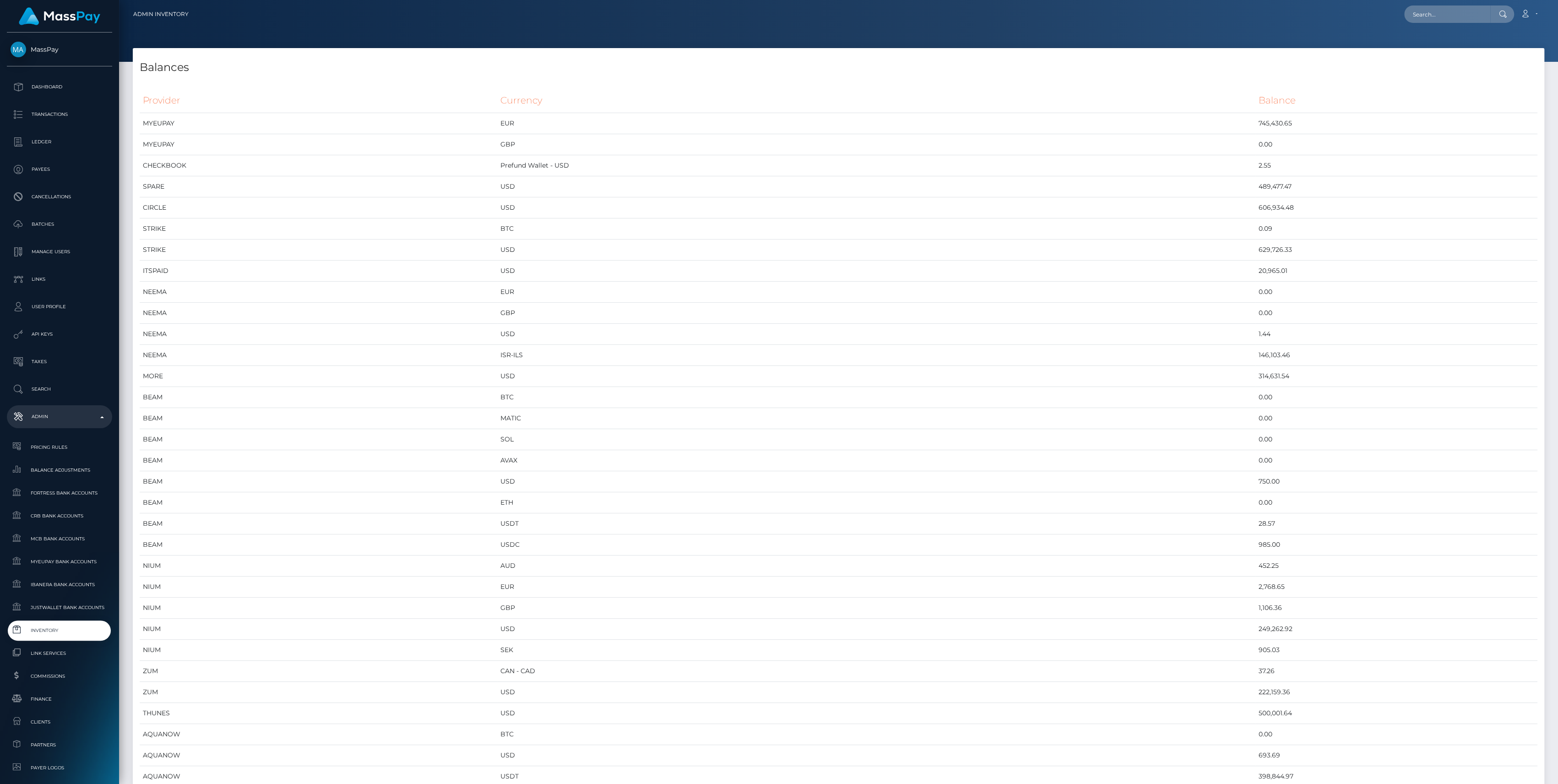
scroll to position [4227, 1412]
click at [34, 636] on link "Inventory" at bounding box center [59, 630] width 106 height 20
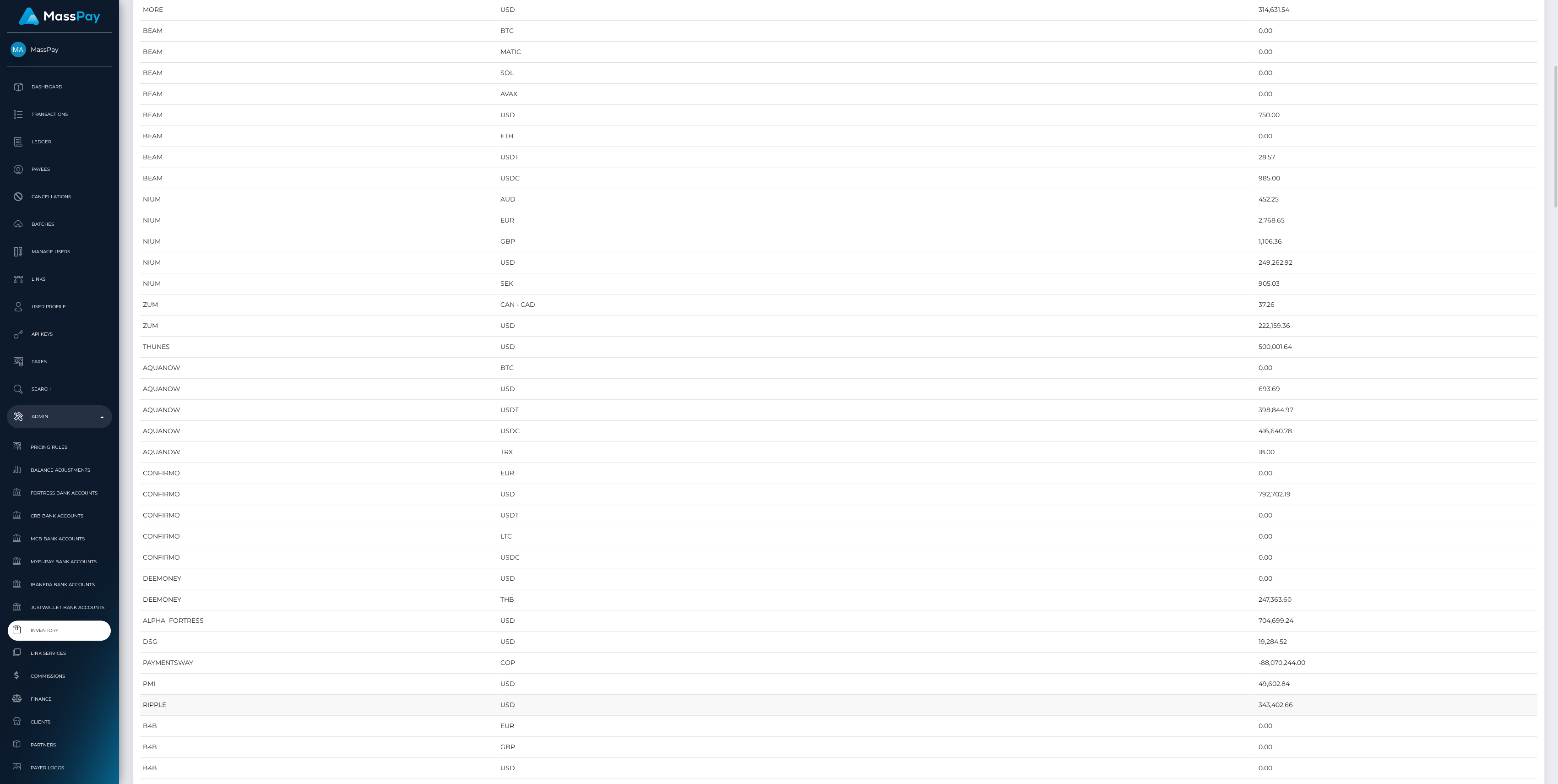
scroll to position [549, 0]
click at [439, 421] on td "THUNES" at bounding box center [318, 423] width 357 height 21
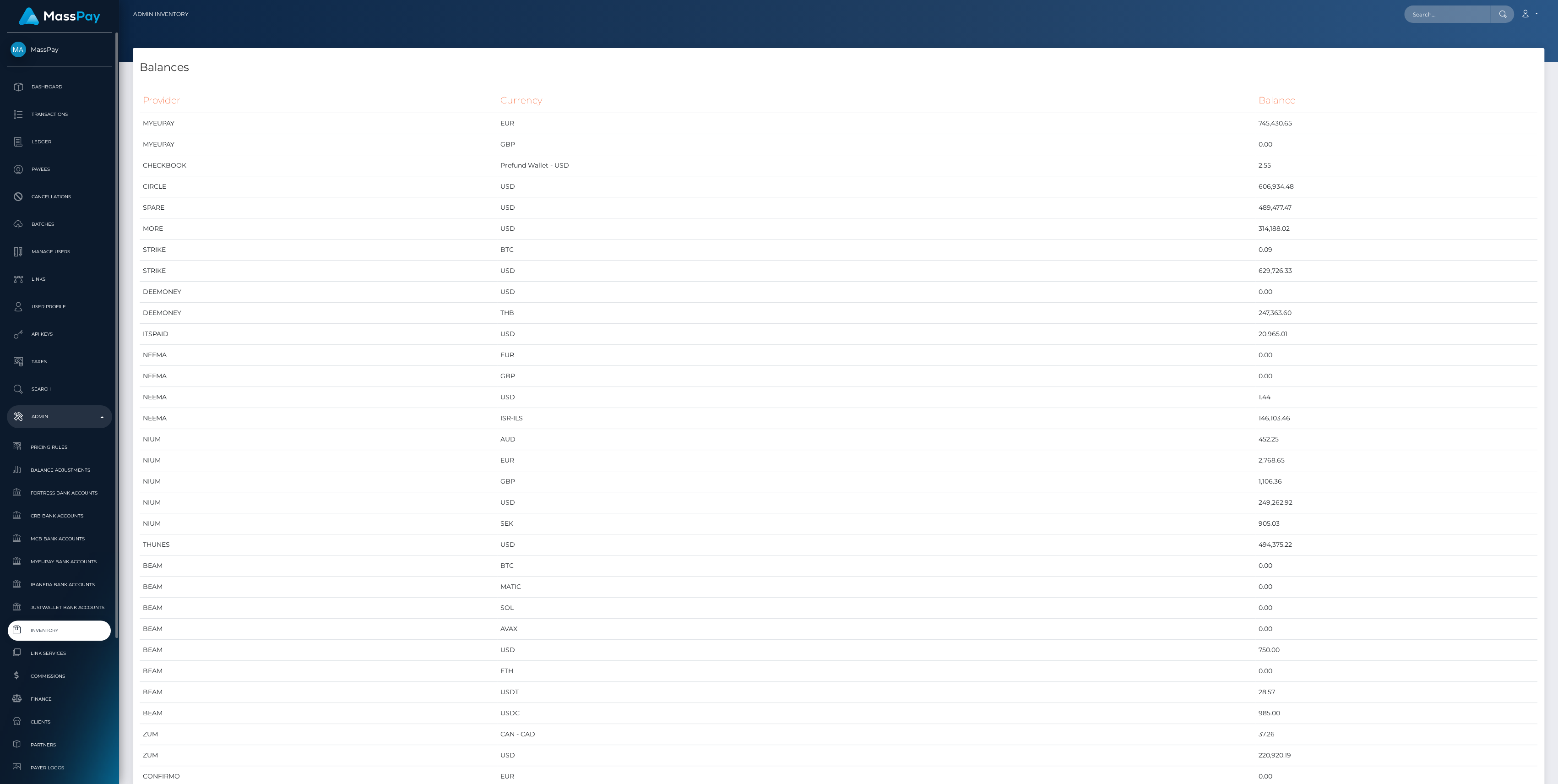
click at [70, 629] on span "Inventory" at bounding box center [60, 629] width 98 height 11
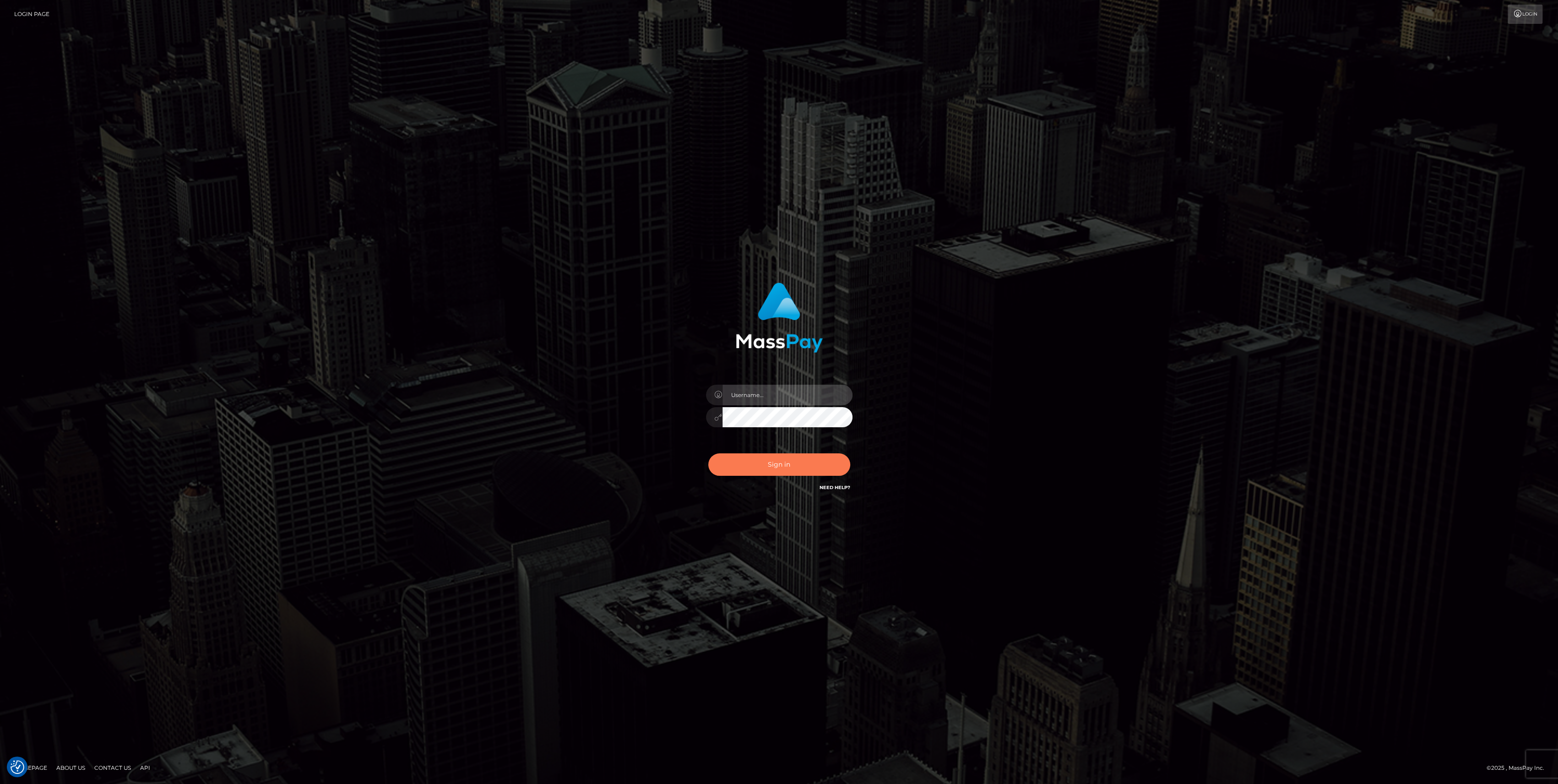
type input "bengreen"
click at [807, 462] on button "Sign in" at bounding box center [779, 464] width 142 height 22
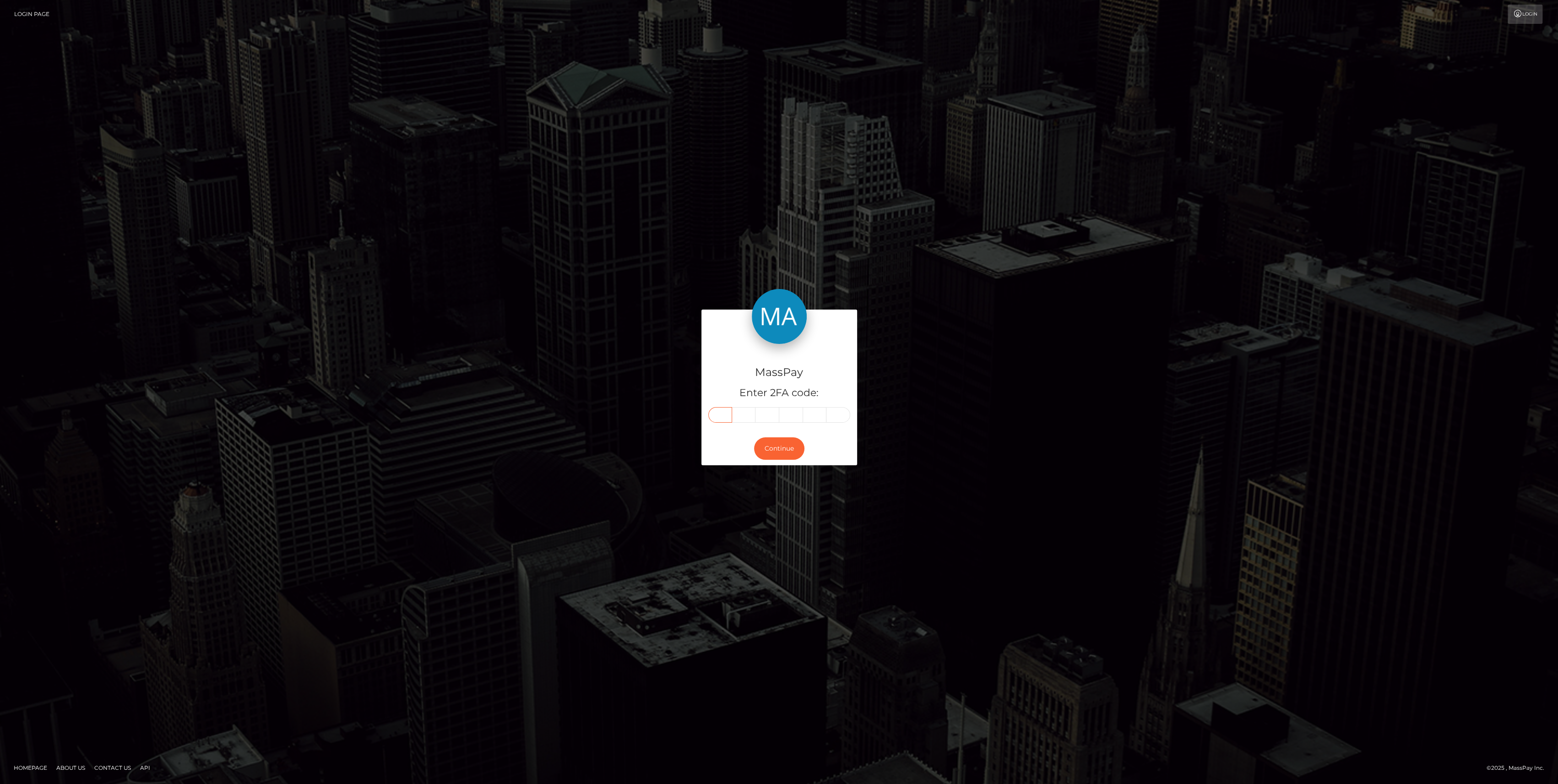
paste input "5"
type input "5"
type input "4"
type input "6"
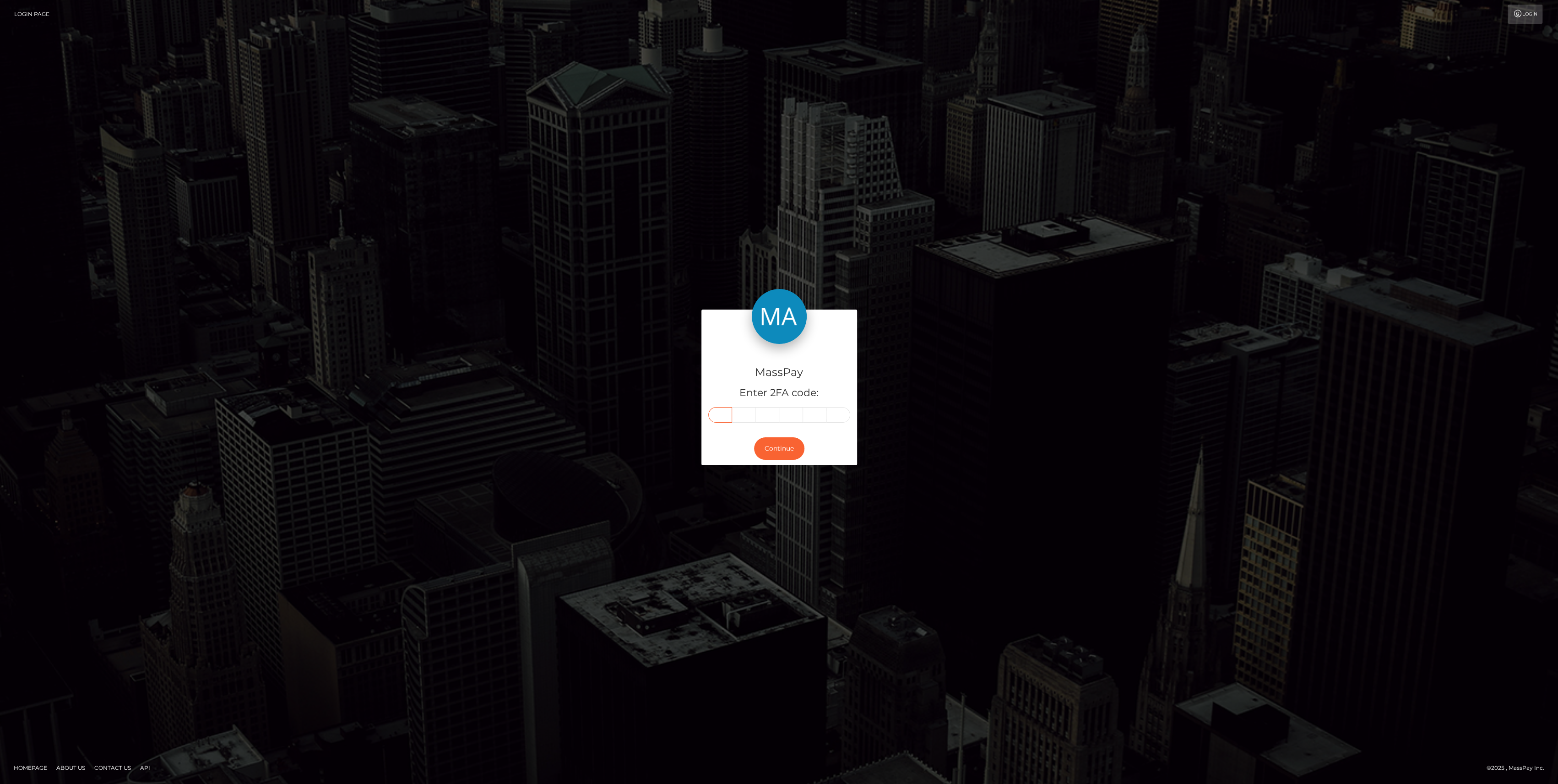
type input "9"
type input "8"
click at [766, 426] on div "MassPay Enter 2FA code: 5 4 6 6 9 8 546698" at bounding box center [779, 388] width 155 height 88
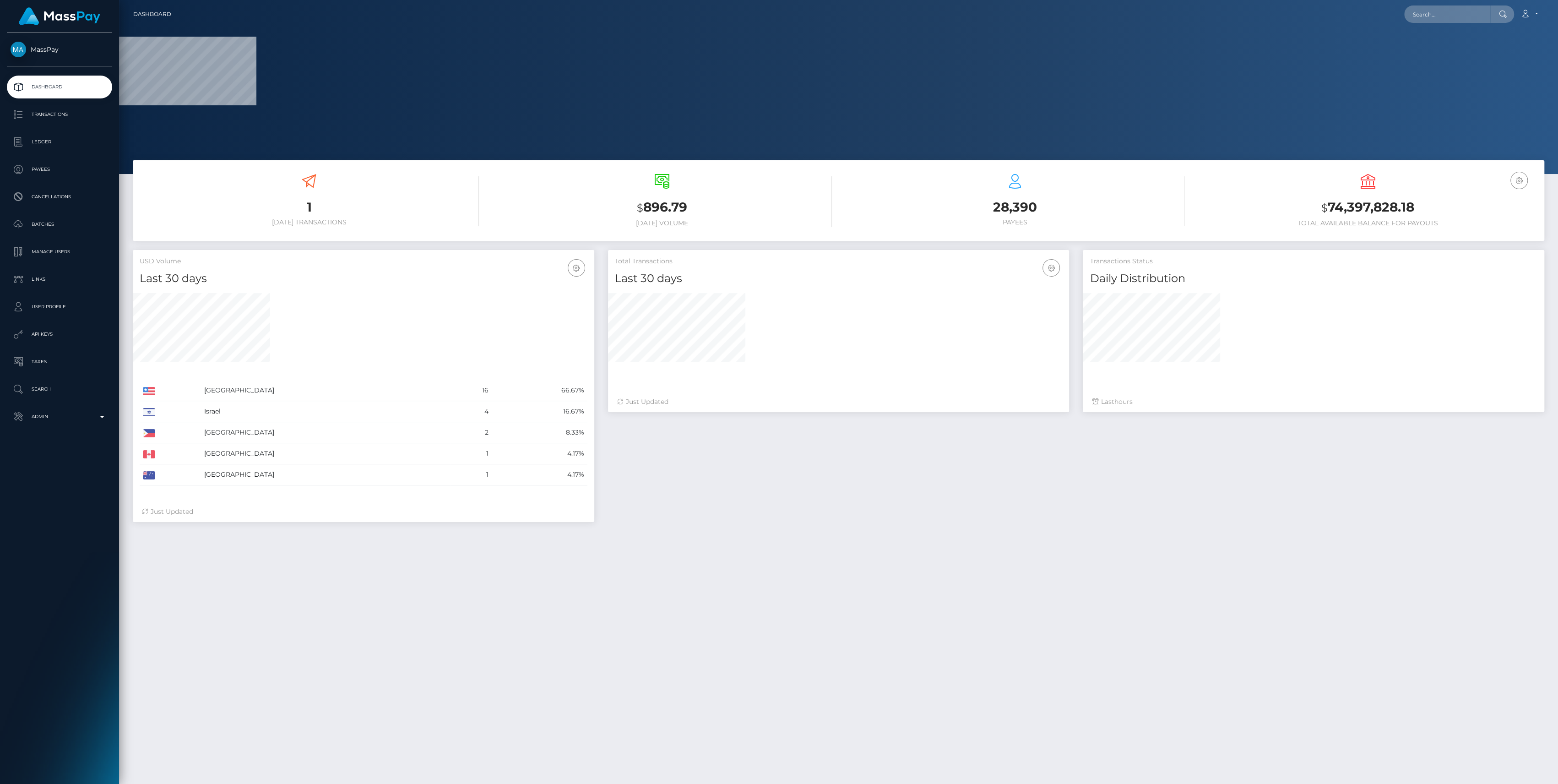
click at [760, 458] on div "Total Transactions Last 30 days Last 30 days Last 60 days Last 90 days" at bounding box center [1076, 391] width 950 height 281
click at [65, 437] on div "MassPay Dashboard Transactions Ledger Payees Cancellations" at bounding box center [60, 407] width 119 height 750
click at [64, 428] on div "MassPay Dashboard Transactions Ledger Payees Cancellations" at bounding box center [60, 407] width 119 height 750
click at [64, 426] on link "Admin" at bounding box center [59, 417] width 106 height 23
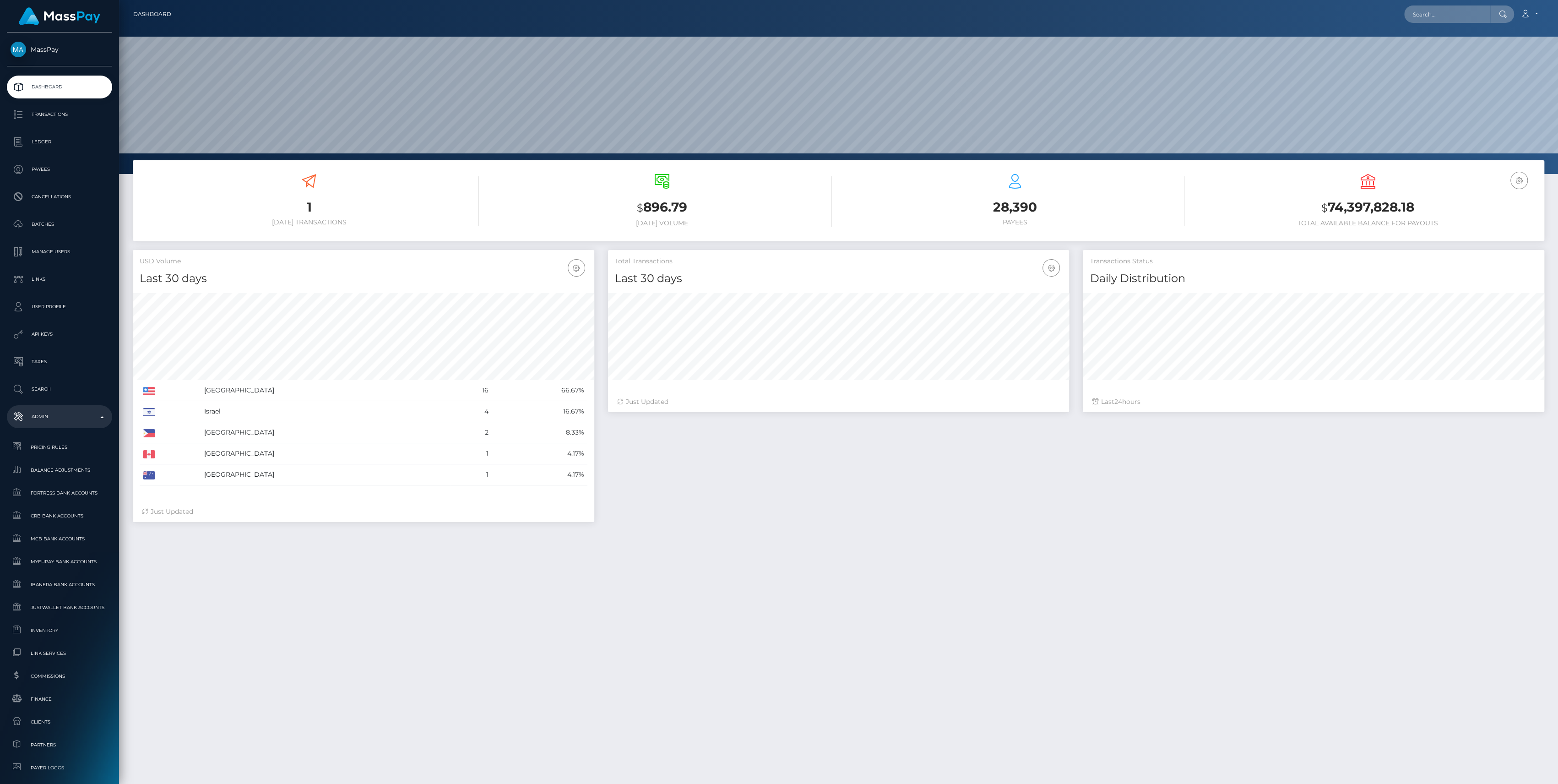
scroll to position [178, 0]
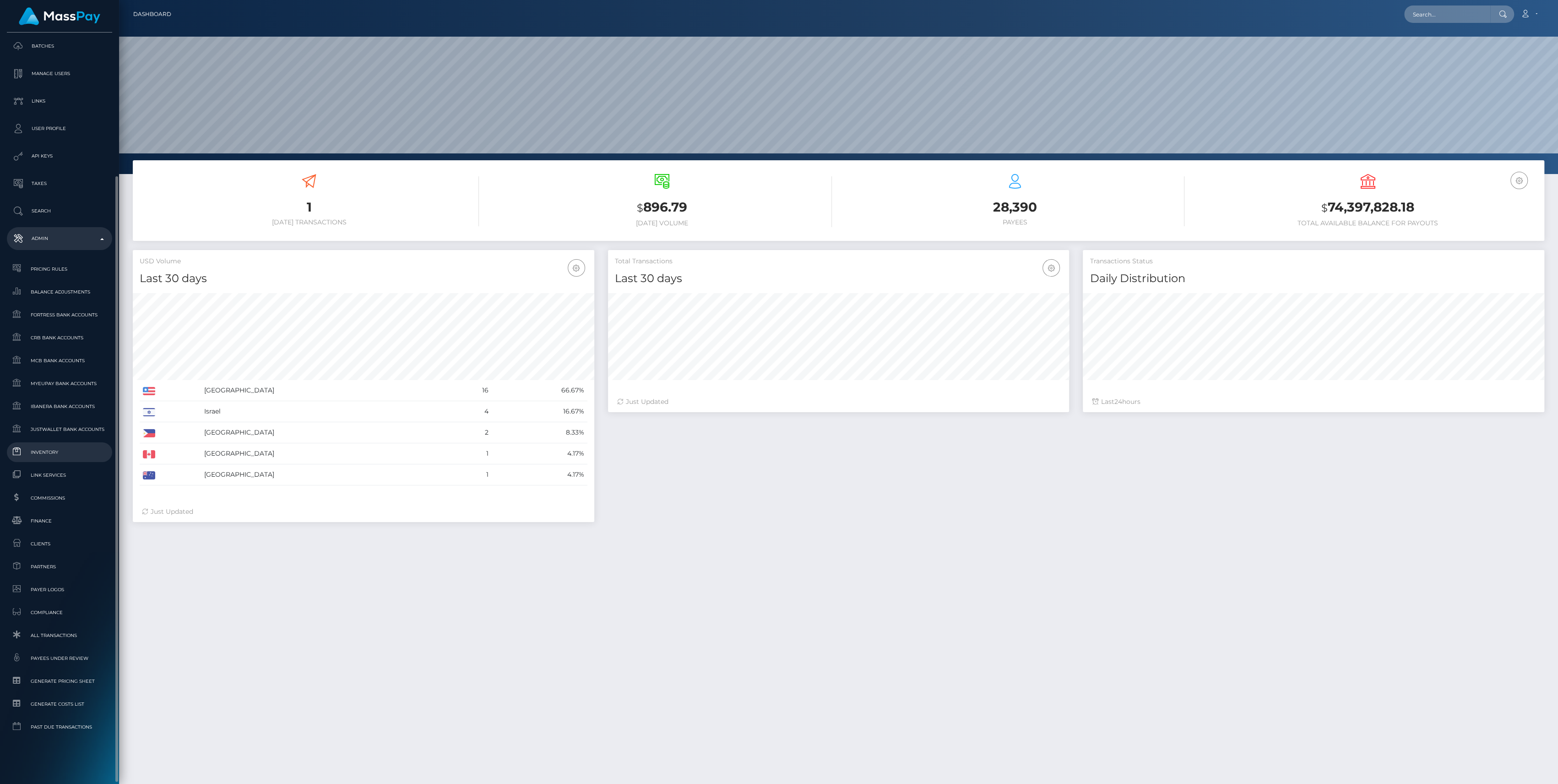
click at [52, 455] on span "Inventory" at bounding box center [60, 451] width 98 height 11
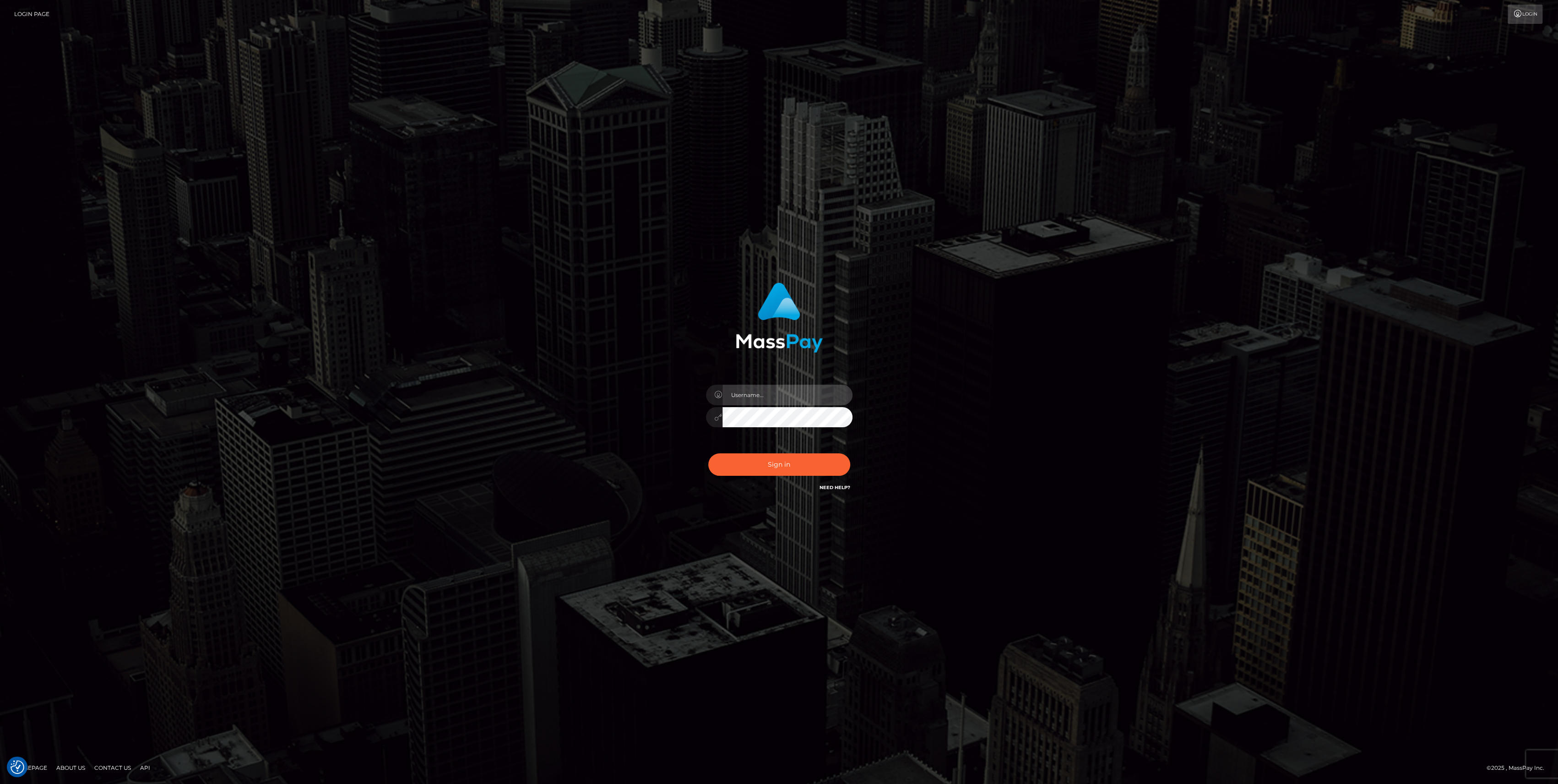
type input "bengreen"
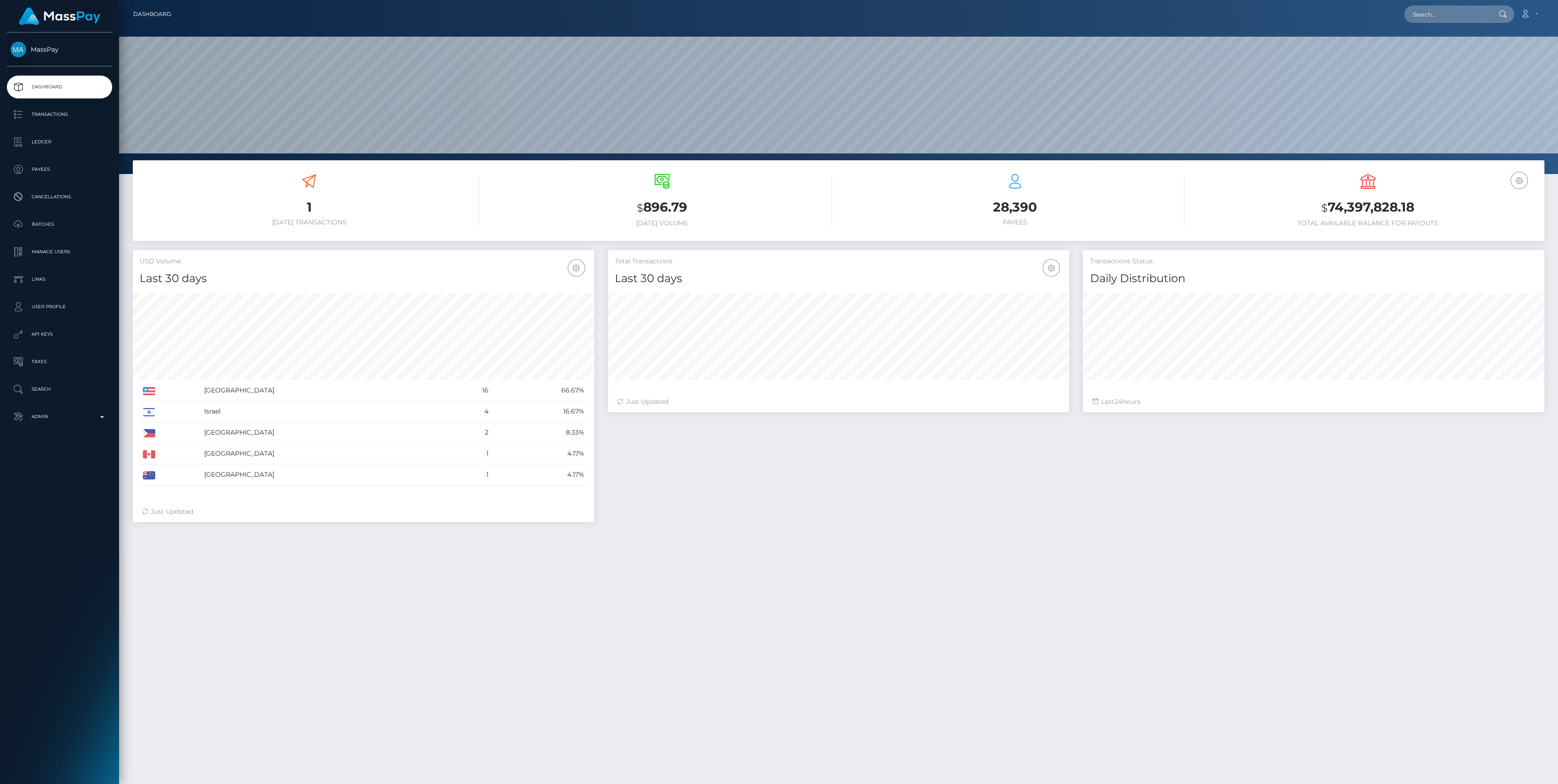
scroll to position [162, 461]
drag, startPoint x: 108, startPoint y: 417, endPoint x: 62, endPoint y: 418, distance: 46.0
click at [106, 417] on p "Admin" at bounding box center [60, 416] width 98 height 14
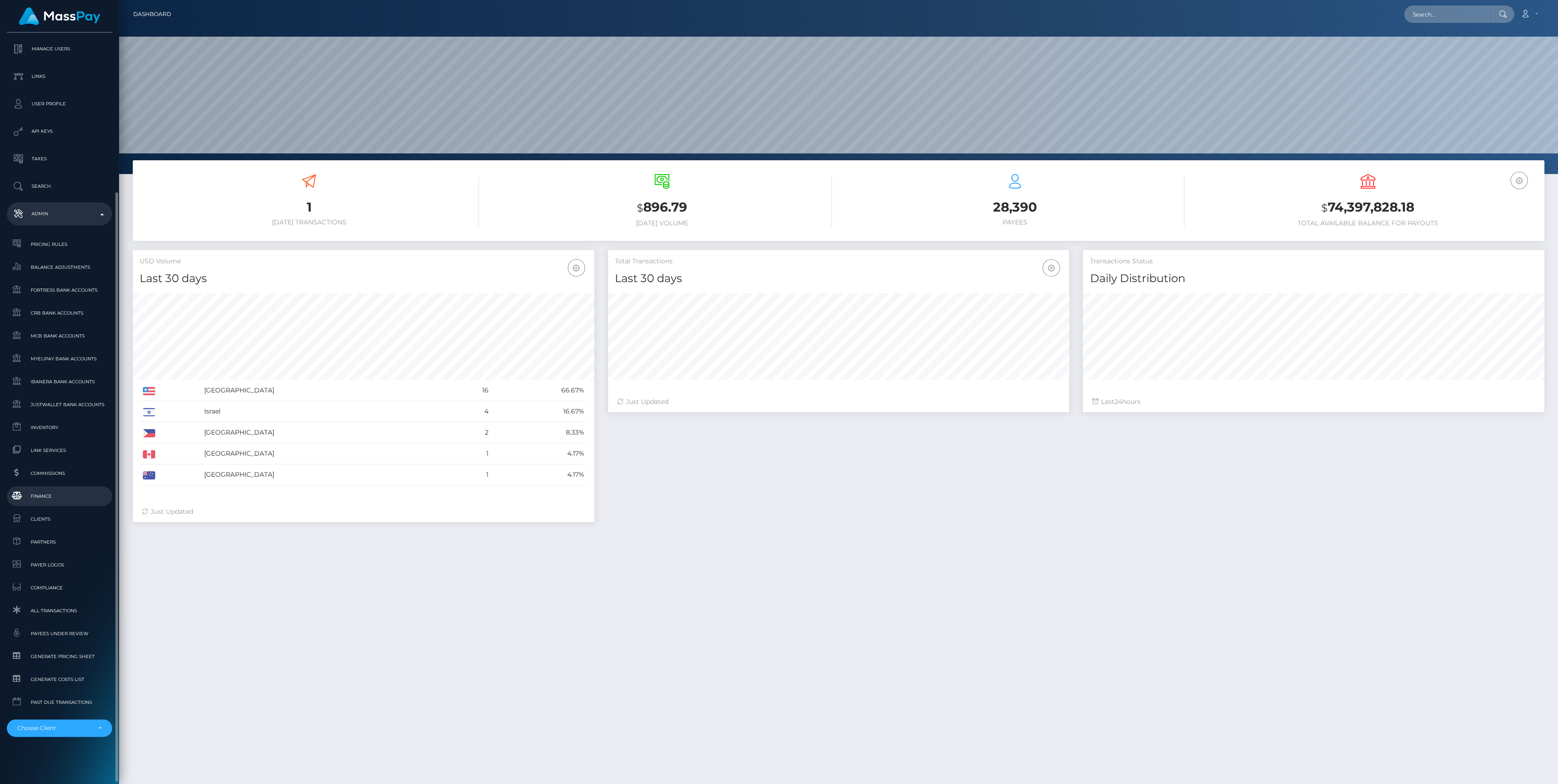
click at [47, 491] on span "Finance" at bounding box center [60, 495] width 98 height 11
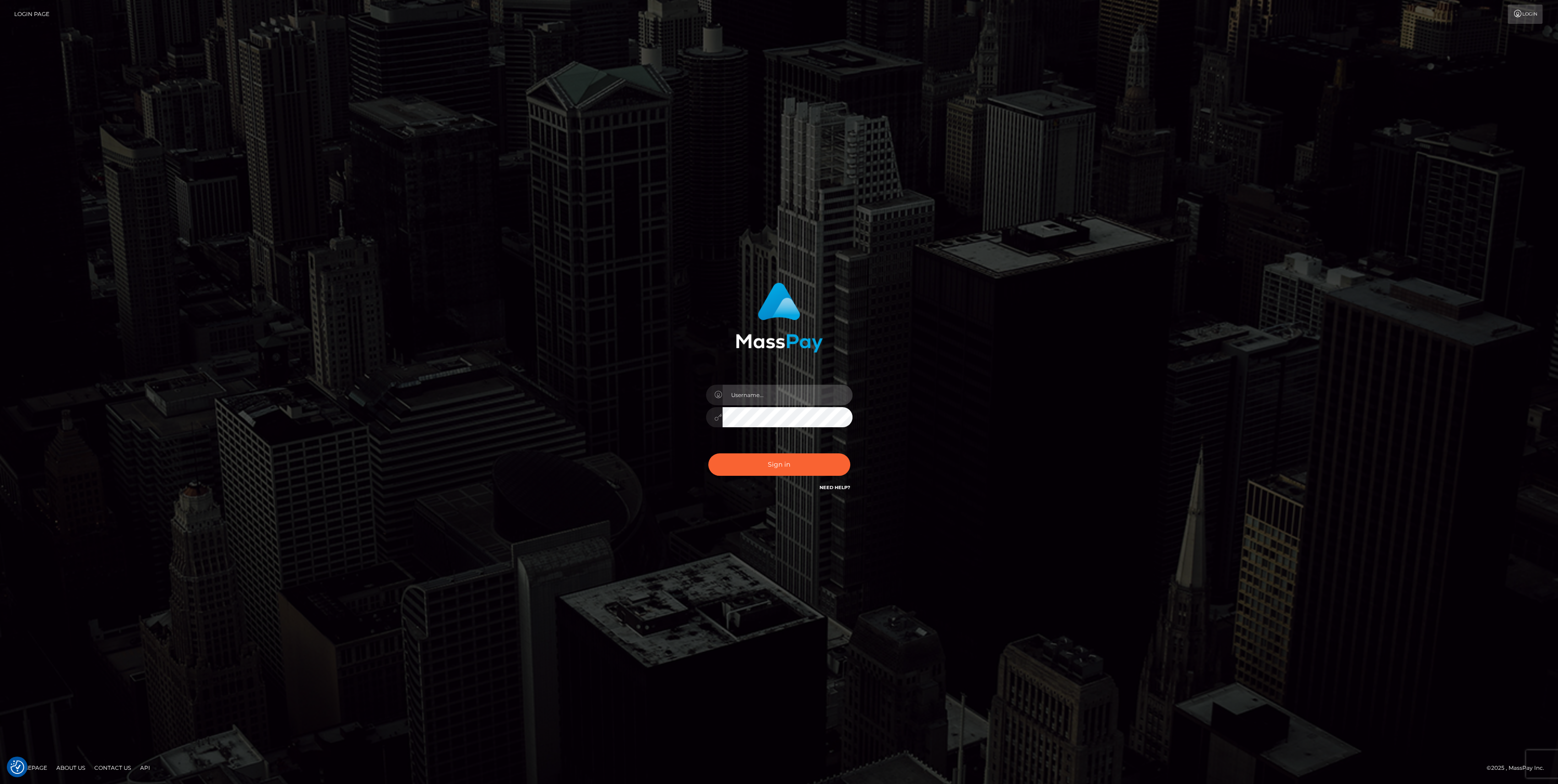
type input "bengreen"
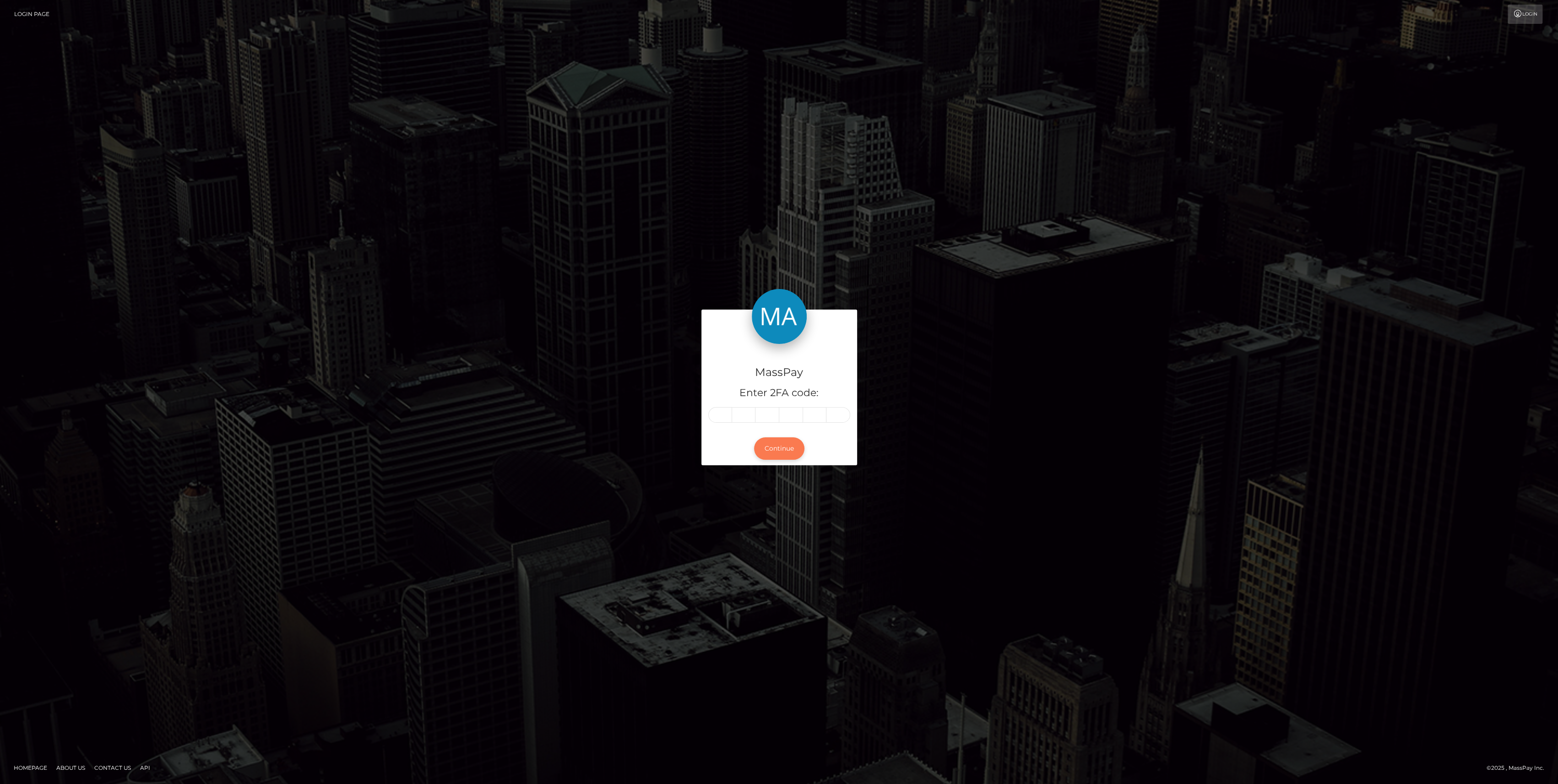
click at [788, 450] on button "Continue" at bounding box center [779, 448] width 51 height 22
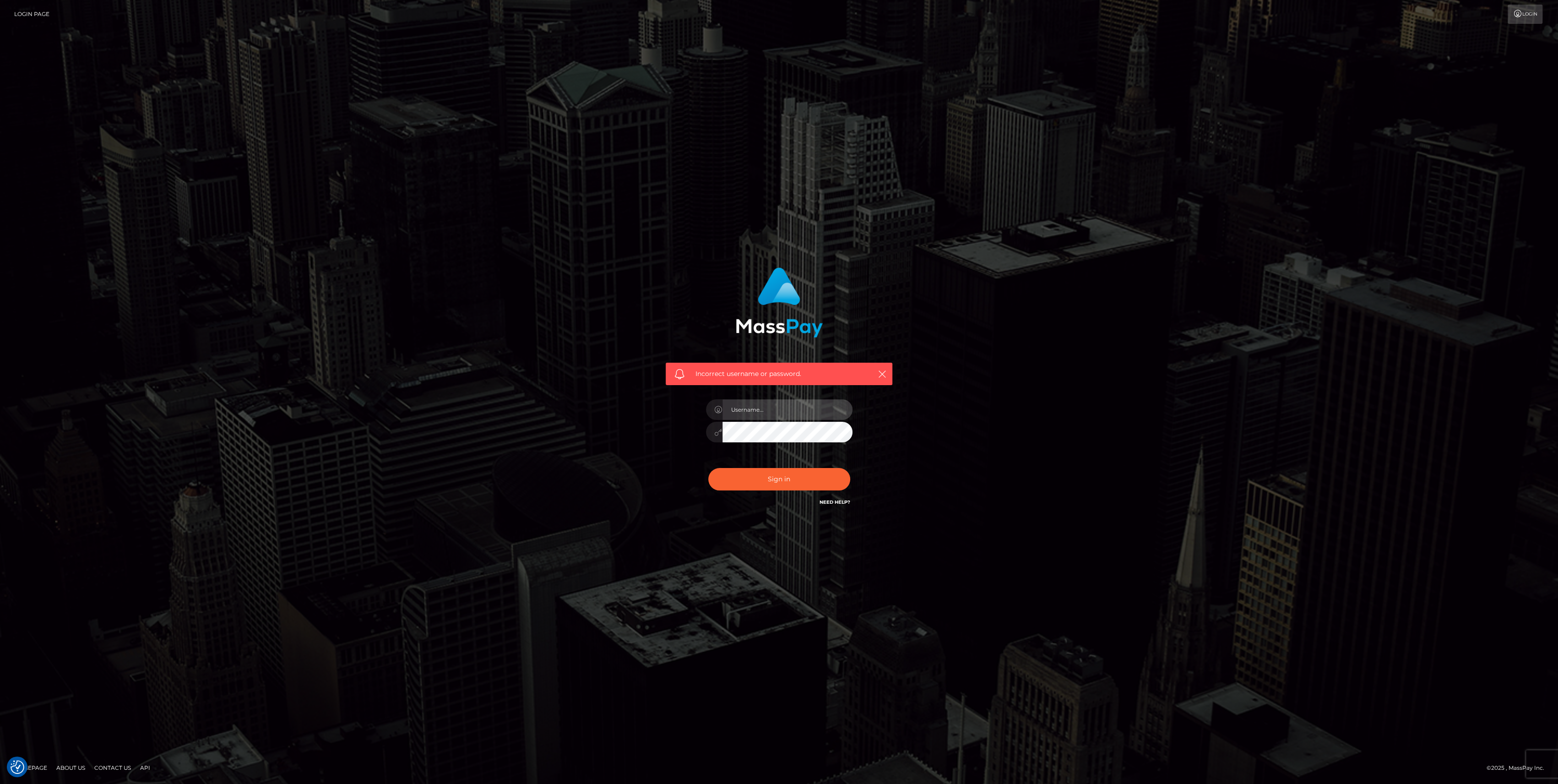
type input "bengreen"
click at [759, 469] on button "Sign in" at bounding box center [779, 478] width 142 height 22
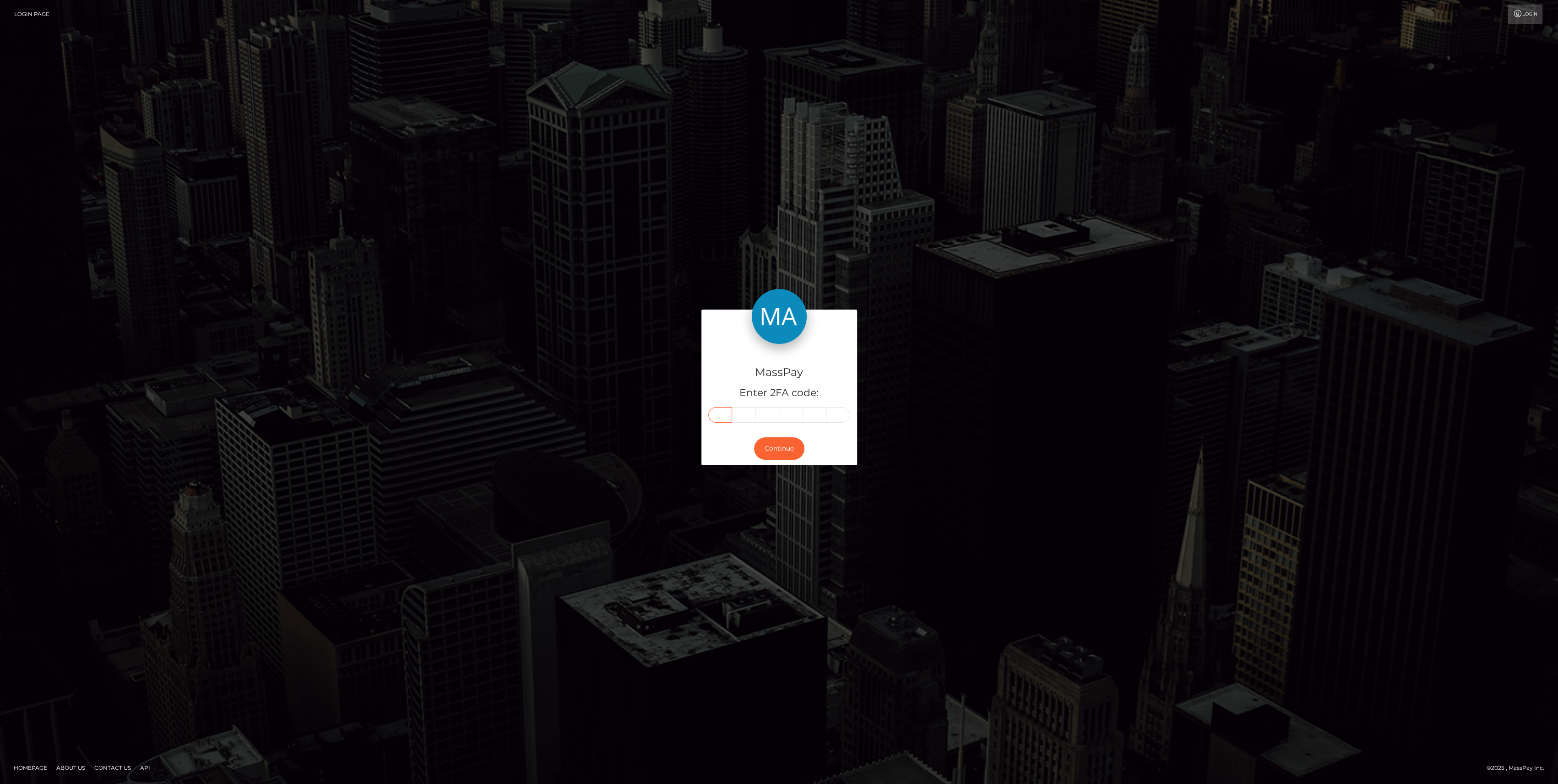
paste input "2"
type input "2"
type input "1"
type input "9"
type input "1"
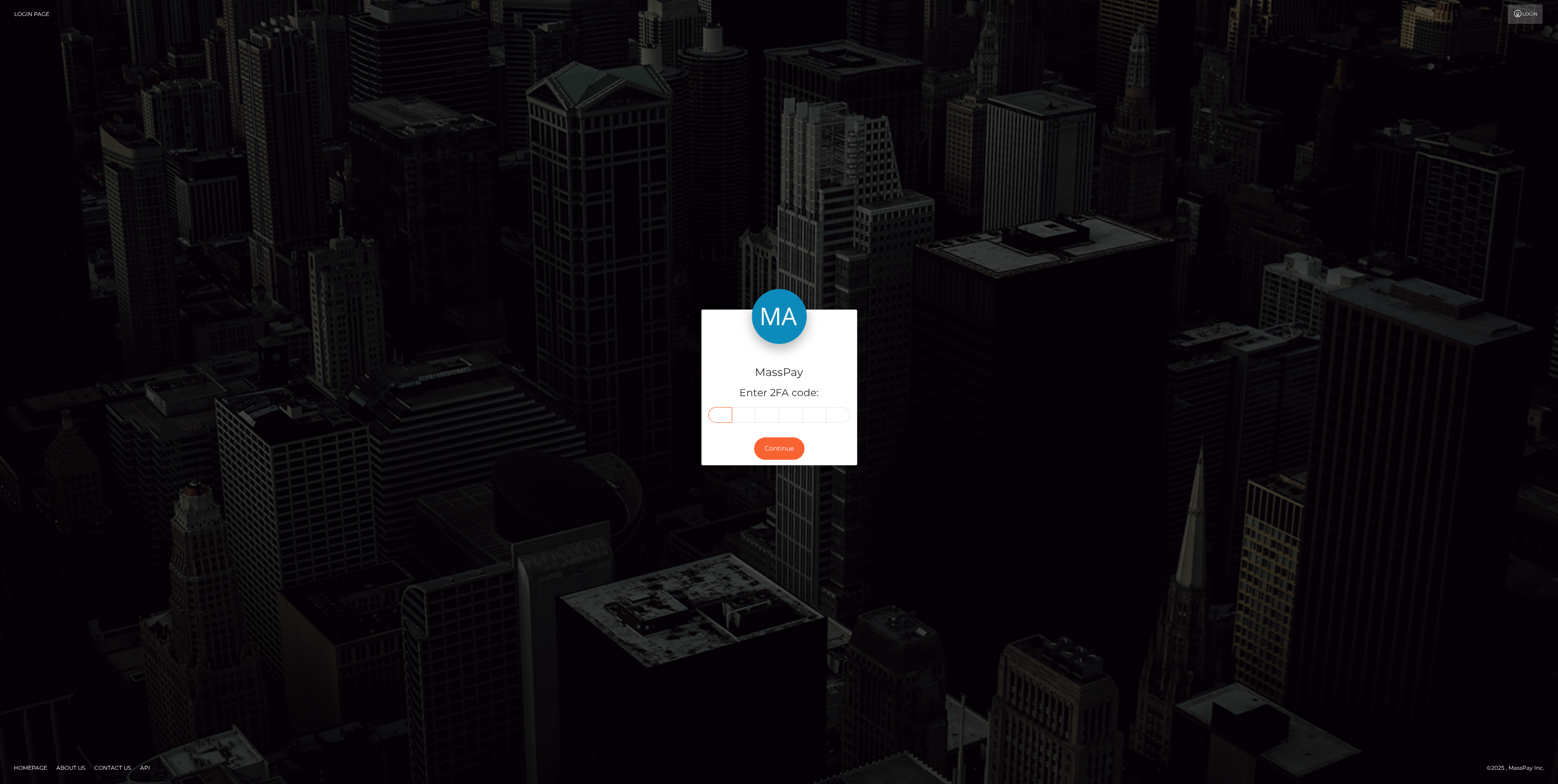
type input "8"
type input "6"
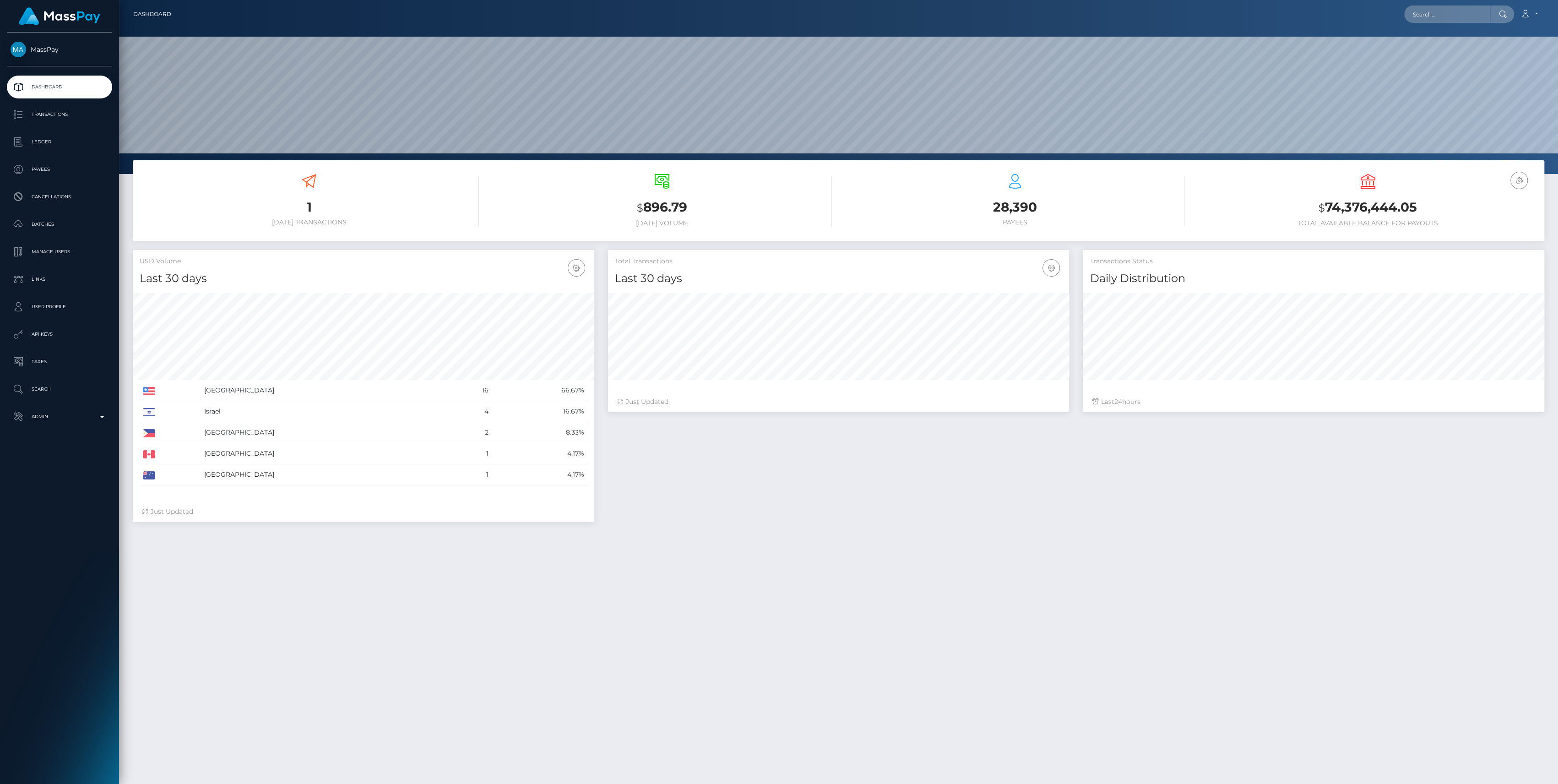
scroll to position [162, 461]
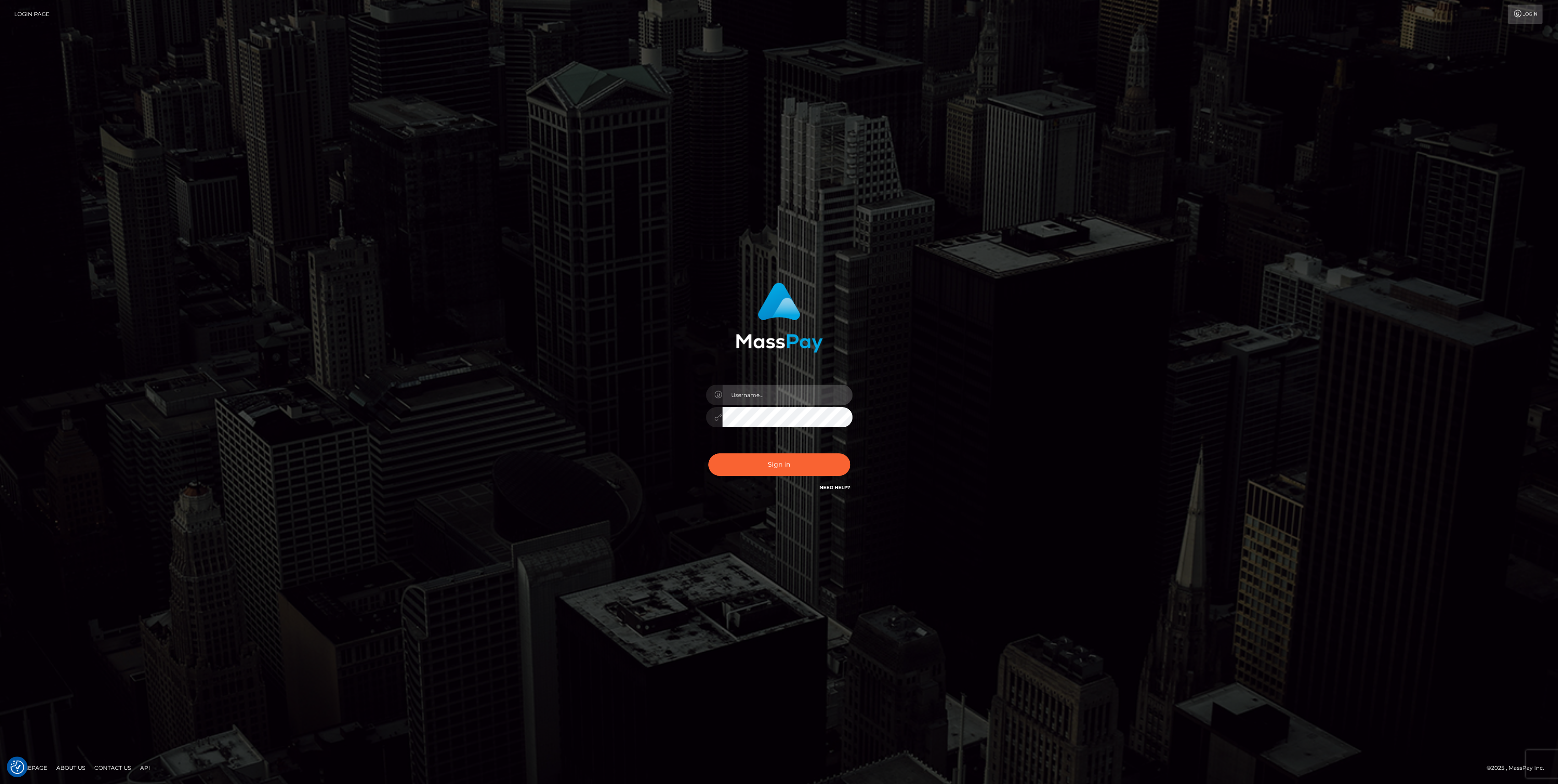
type input "bengreen"
click at [786, 465] on button "Sign in" at bounding box center [779, 464] width 142 height 22
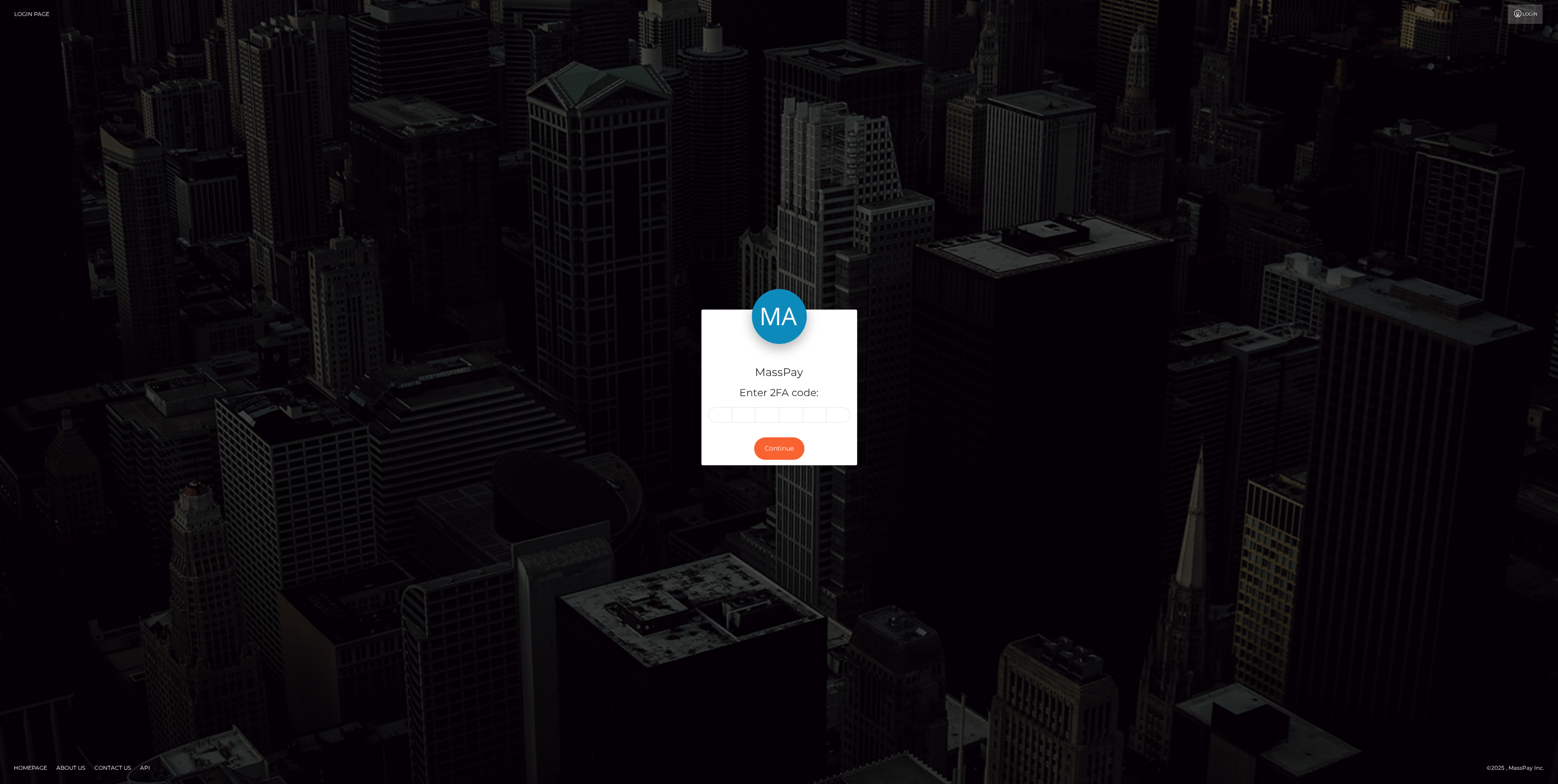
drag, startPoint x: 716, startPoint y: 406, endPoint x: 712, endPoint y: 378, distance: 28.3
click at [712, 378] on div "MassPay Enter 2FA code:" at bounding box center [779, 388] width 155 height 88
paste input "9"
type input "9"
type input "1"
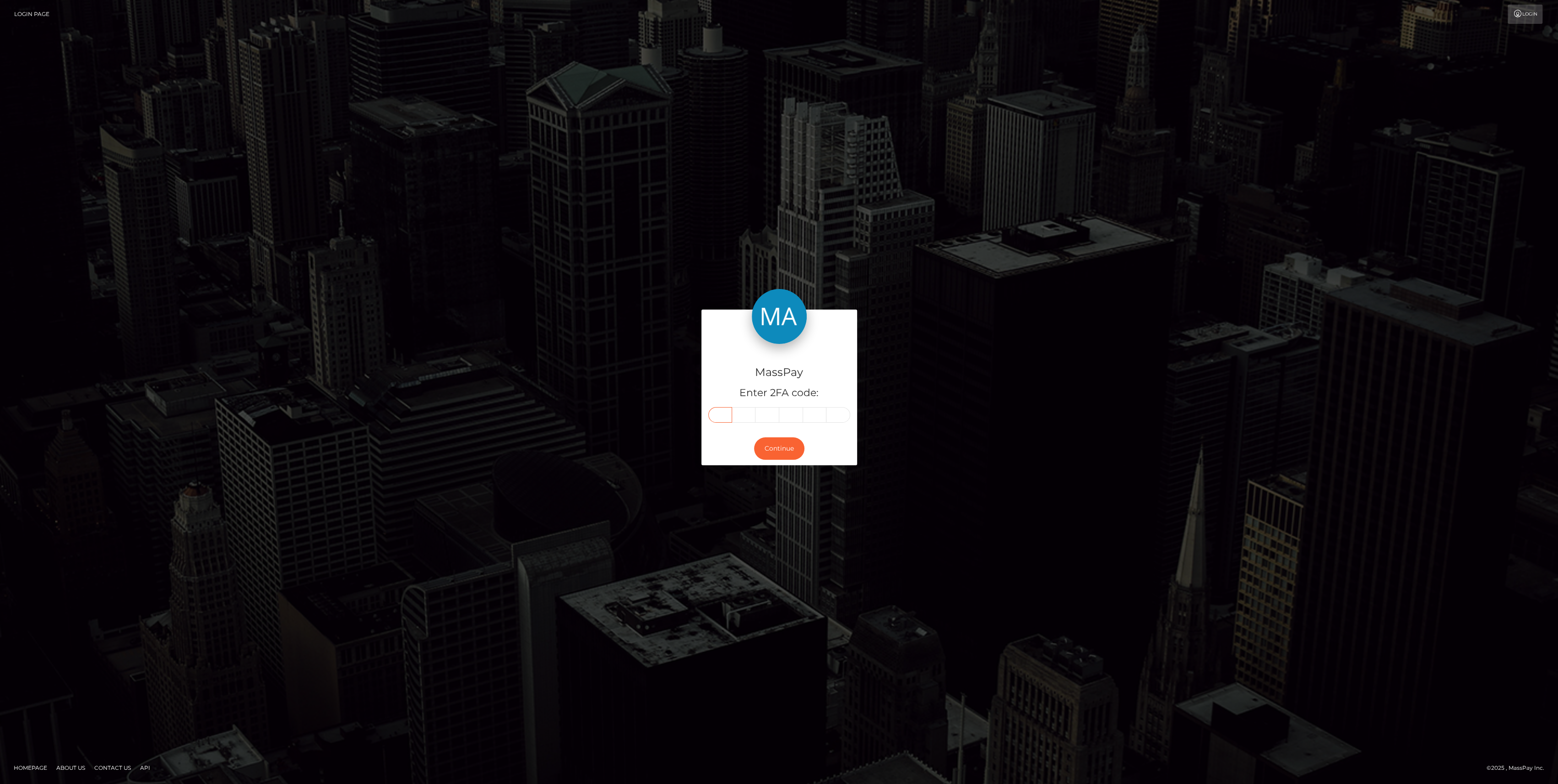
type input "9"
type input "6"
type input "3"
type input "7"
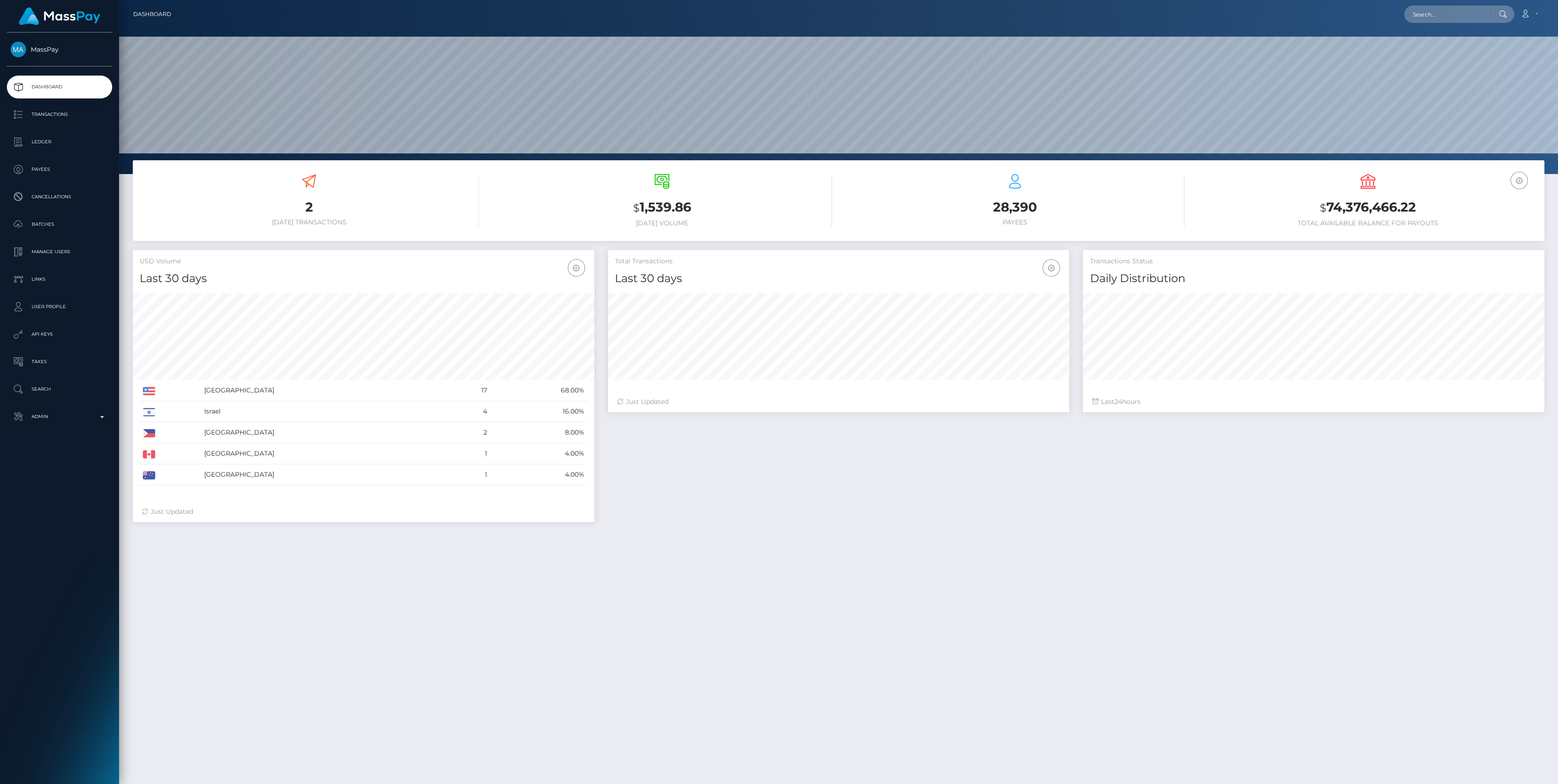
scroll to position [162, 461]
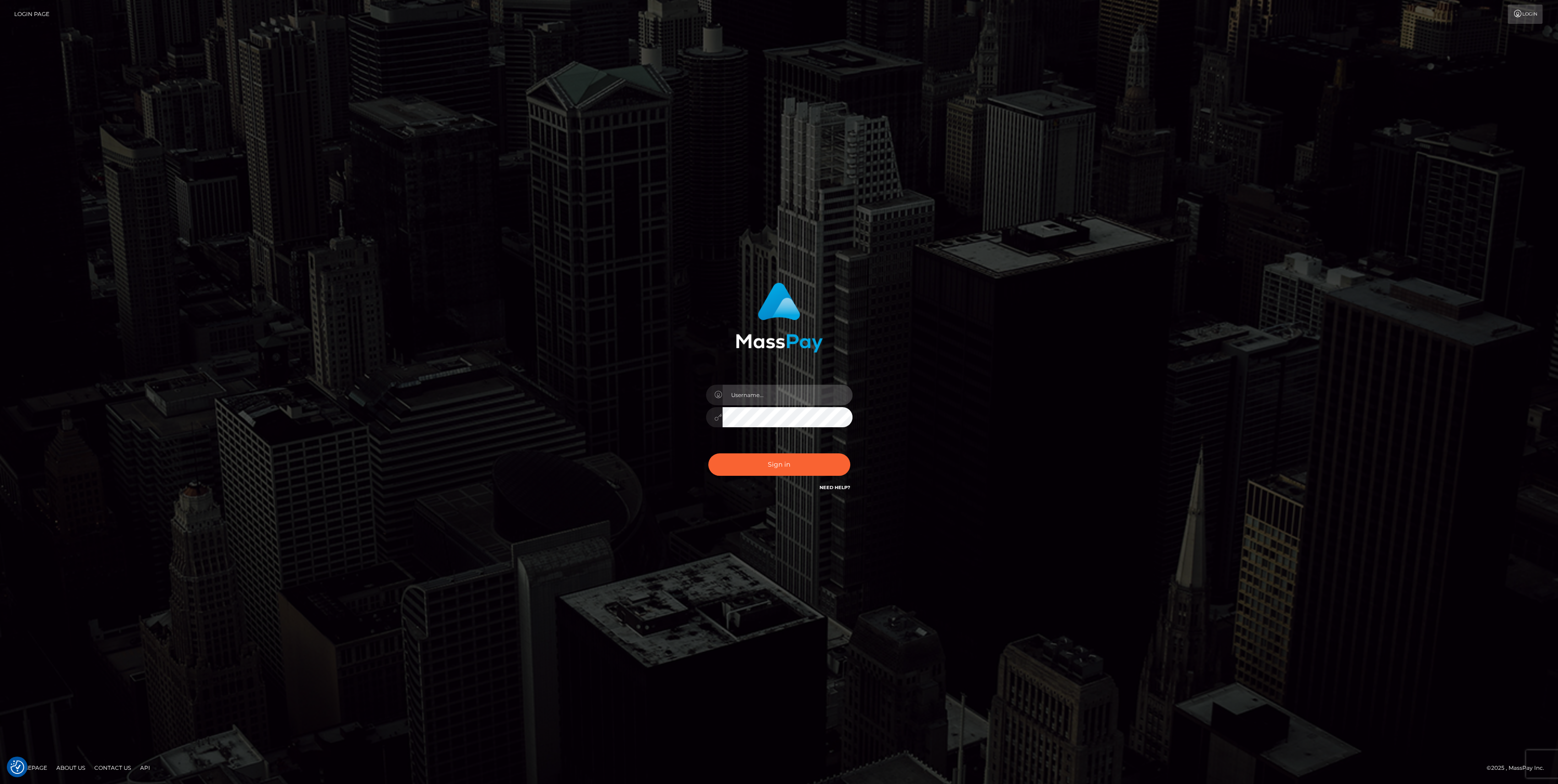
type input "bengreen"
click at [745, 450] on div "Sign in Need Help?" at bounding box center [779, 468] width 160 height 41
click at [751, 457] on button "Sign in" at bounding box center [779, 464] width 142 height 22
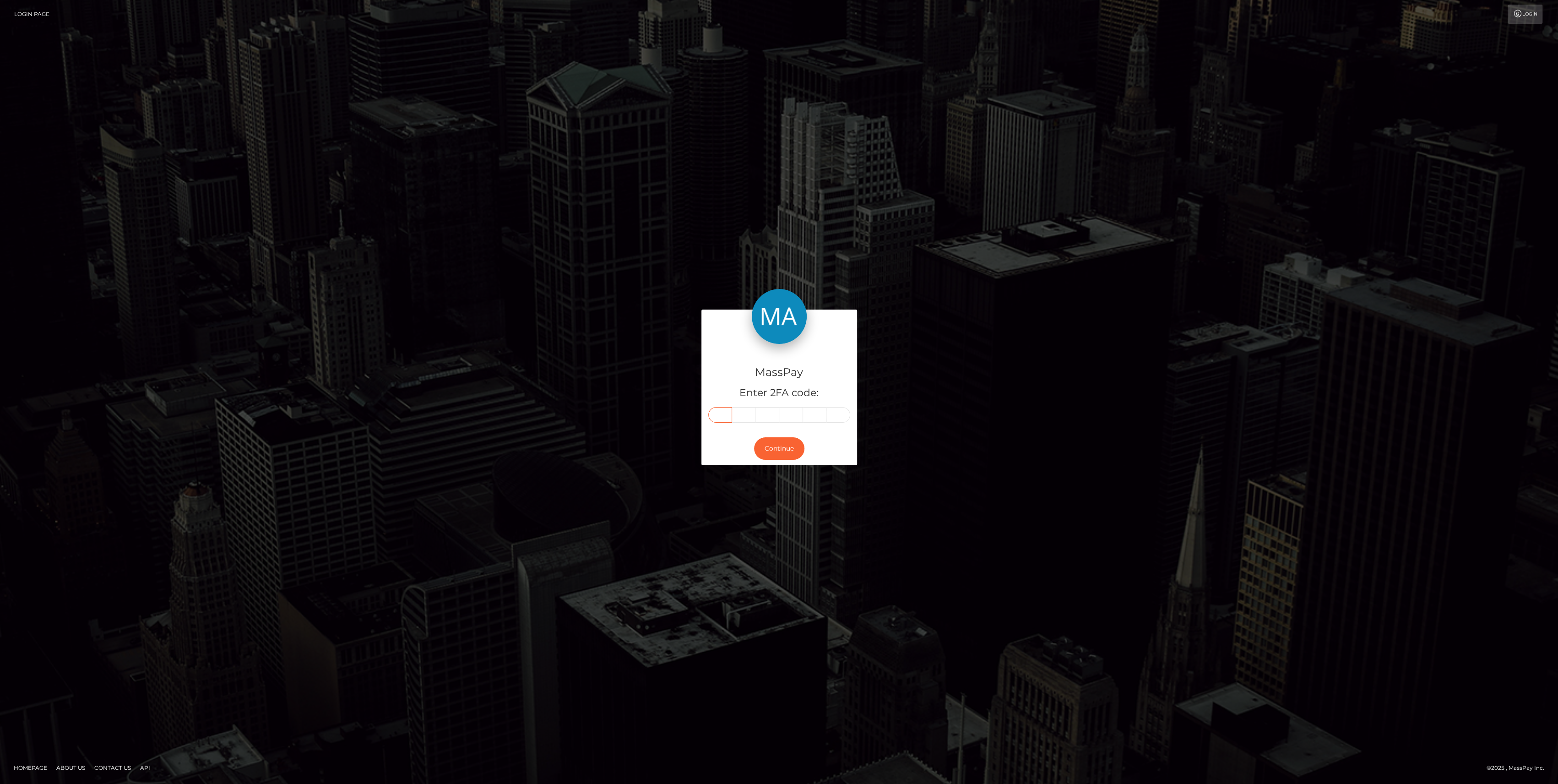
paste input "0"
type input "0"
type input "2"
type input "3"
type input "6"
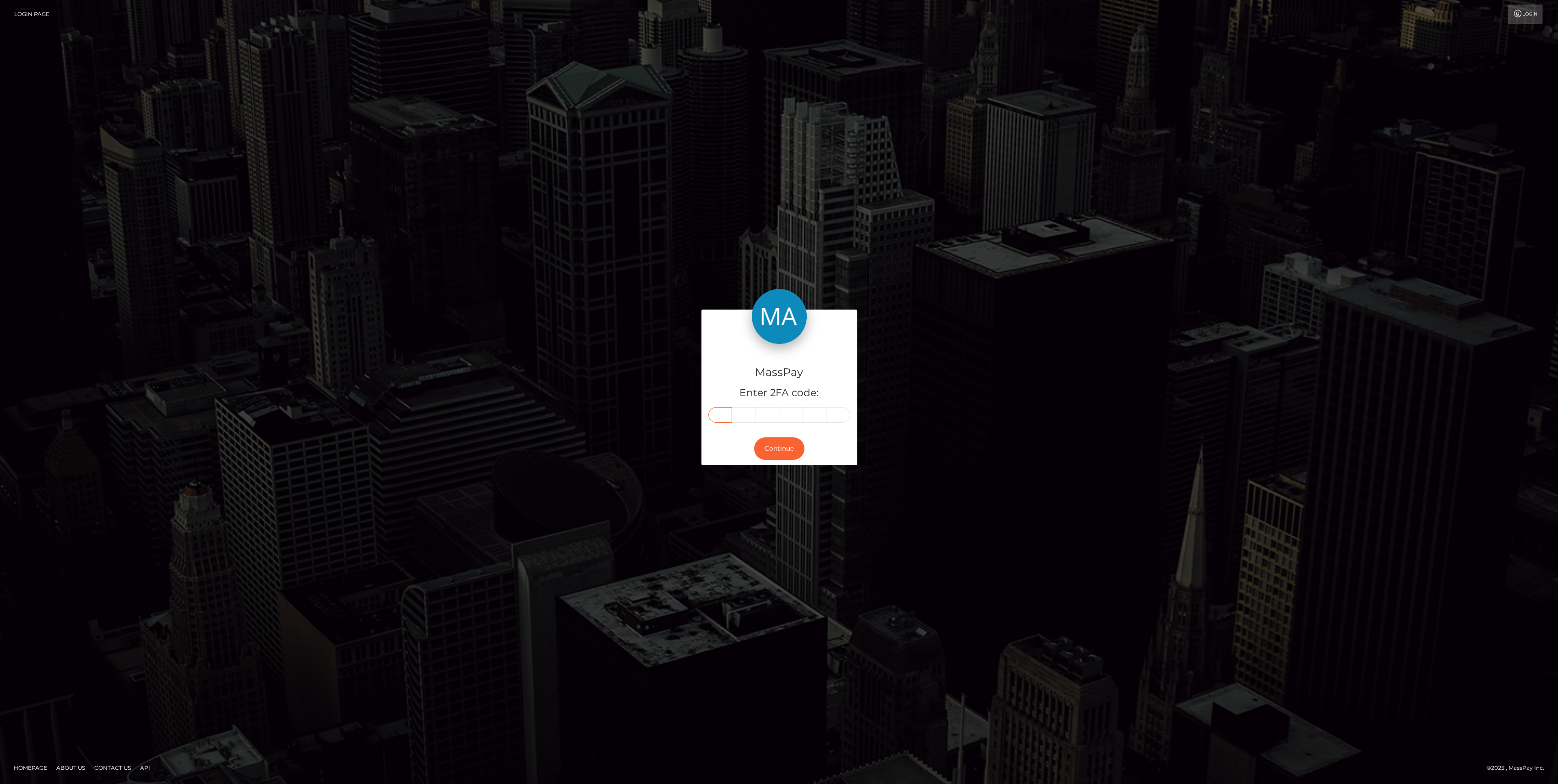
type input "4"
type input "3"
click at [786, 455] on button "Continue" at bounding box center [779, 448] width 51 height 22
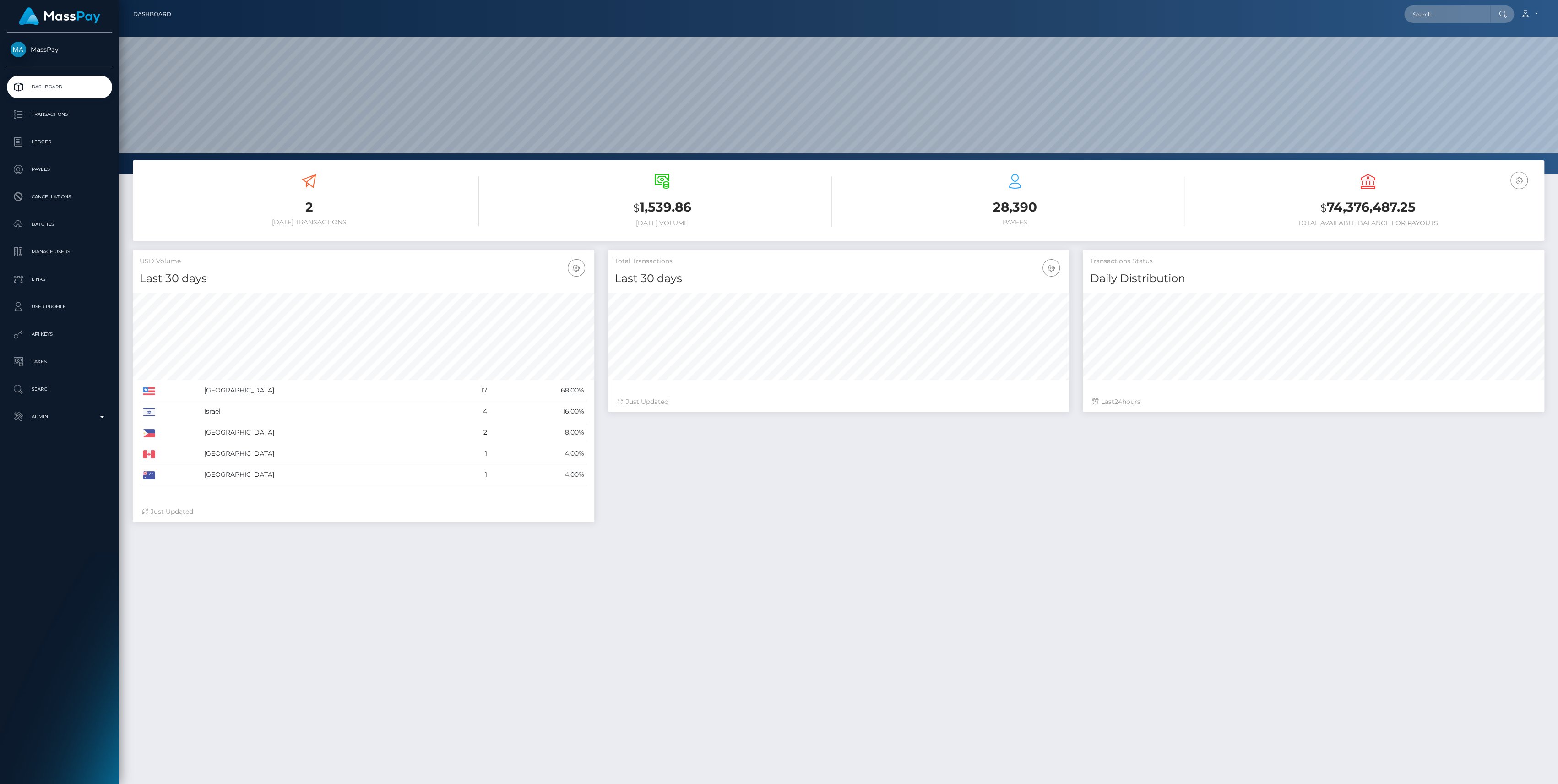
scroll to position [162, 461]
